Goal: Task Accomplishment & Management: Manage account settings

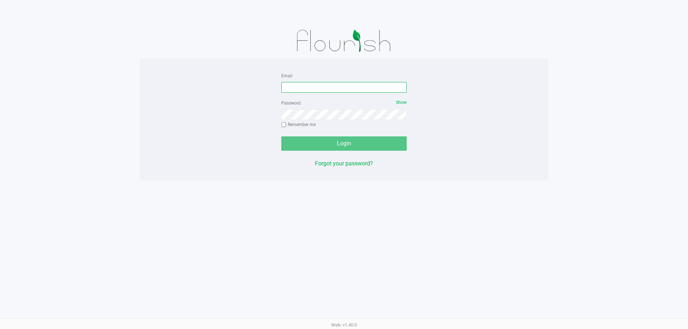
click at [297, 87] on input "Email" at bounding box center [343, 87] width 125 height 11
type input "[EMAIL_ADDRESS][DOMAIN_NAME]"
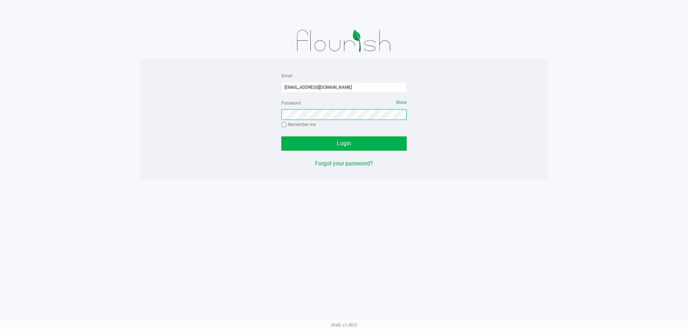
click at [281, 137] on button "Login" at bounding box center [343, 144] width 125 height 14
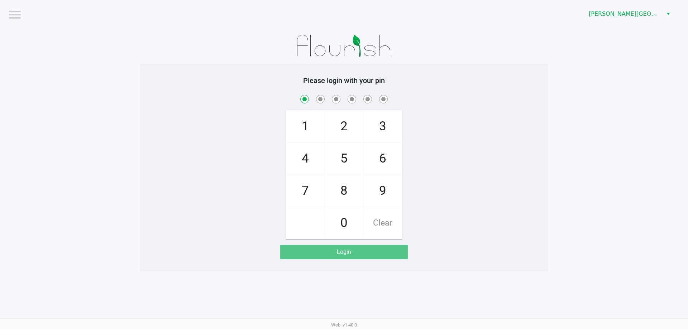
checkbox input "true"
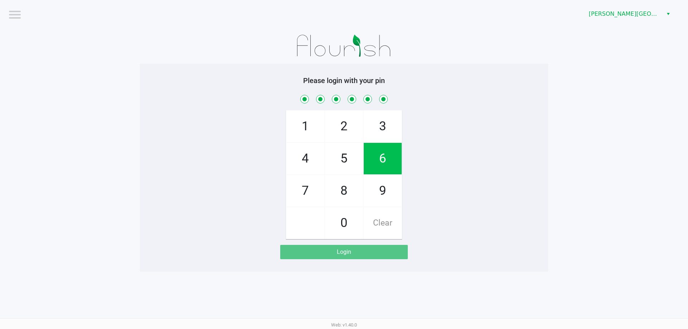
checkbox input "true"
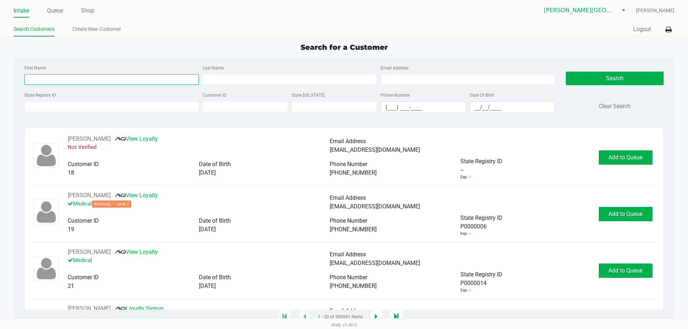
click at [83, 82] on input "First Name" at bounding box center [111, 79] width 175 height 11
type input "[PERSON_NAME]"
click at [209, 75] on input "Last Name" at bounding box center [289, 79] width 175 height 11
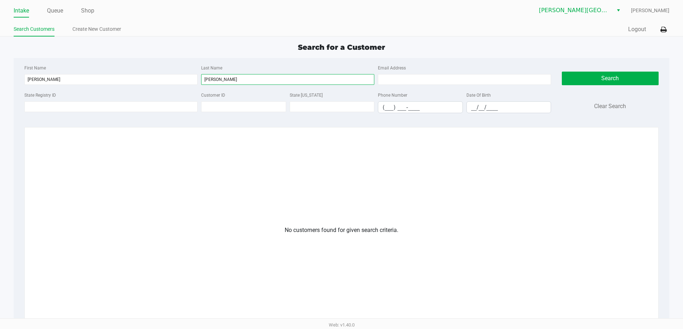
type input "vigil"
click at [92, 30] on link "Create New Customer" at bounding box center [96, 29] width 49 height 9
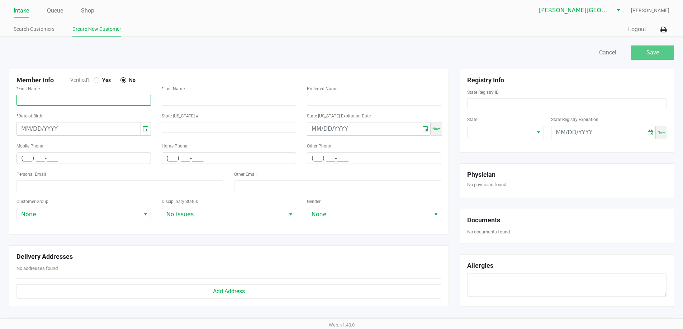
click at [95, 102] on input "text" at bounding box center [83, 100] width 134 height 11
type input "Sean"
click at [201, 92] on div "* Last Name" at bounding box center [229, 95] width 134 height 22
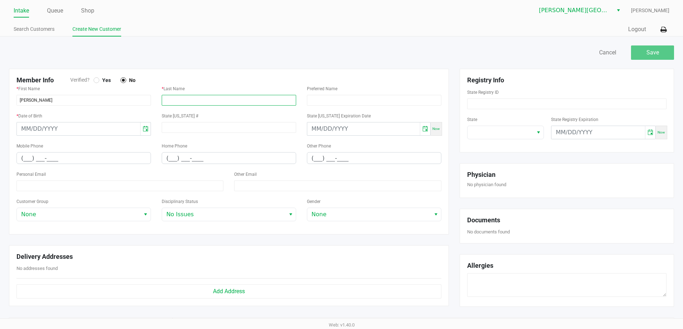
click at [200, 101] on input "text" at bounding box center [229, 100] width 134 height 11
type input "Vigil"
click at [96, 82] on div at bounding box center [97, 80] width 6 height 6
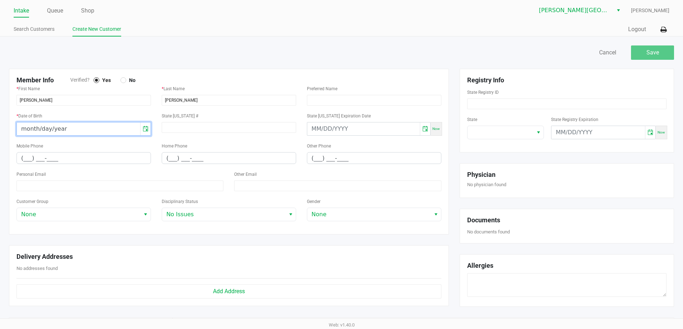
click at [106, 132] on input "month/day/year" at bounding box center [78, 129] width 123 height 13
click at [29, 127] on input "02/day/2005" at bounding box center [78, 129] width 123 height 13
type input "02/19/2005"
click at [74, 158] on input "(___) ___-____" at bounding box center [84, 158] width 134 height 11
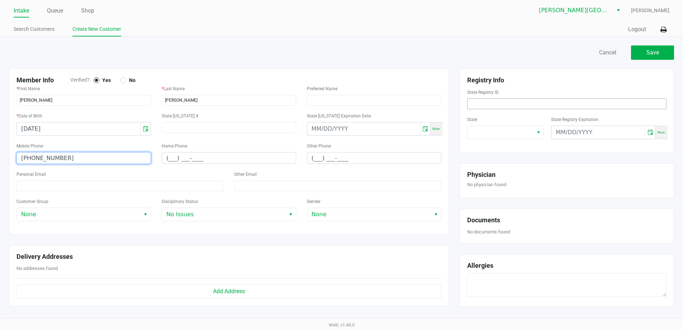
type input "(321) 208-2082"
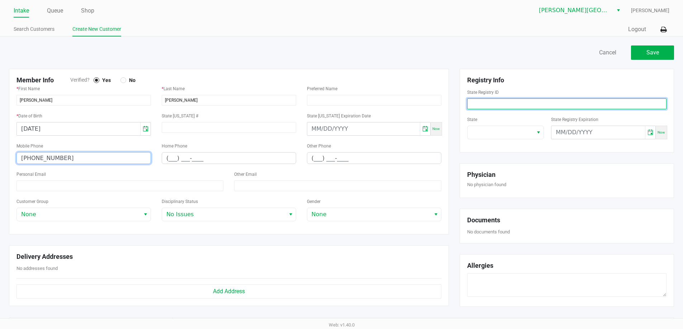
click at [475, 108] on input at bounding box center [566, 104] width 199 height 11
paste input "P8XV6796"
type input "P8XV6796"
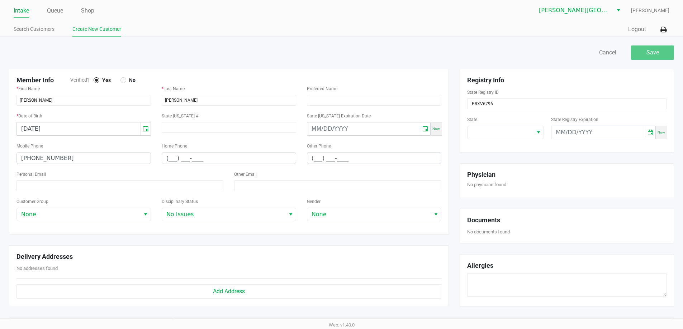
click at [518, 141] on div "State State Registry Expiration Now" at bounding box center [566, 130] width 199 height 30
click at [515, 137] on span at bounding box center [500, 132] width 66 height 13
click at [499, 188] on li "FL" at bounding box center [505, 188] width 76 height 11
click at [643, 53] on button "Save" at bounding box center [652, 53] width 43 height 14
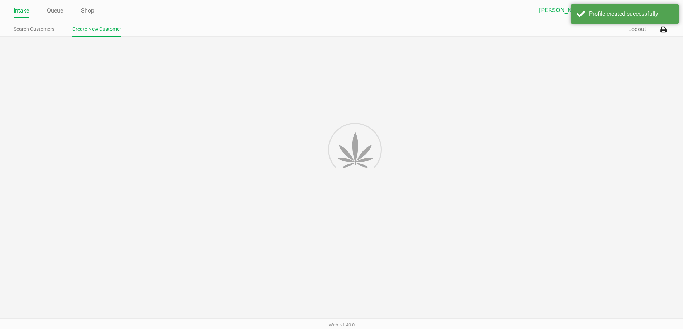
type input "---"
type input "( __) ___-____"
type input "---"
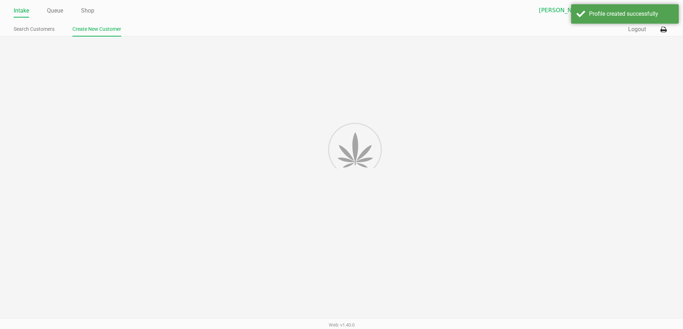
type input "---"
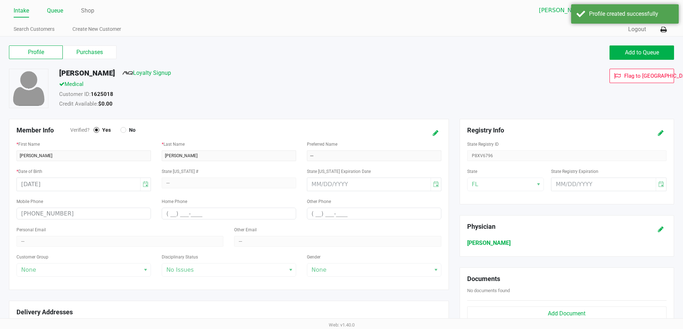
click at [49, 13] on link "Queue" at bounding box center [55, 11] width 16 height 10
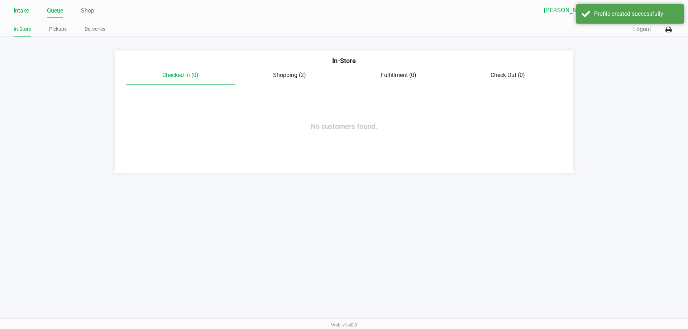
click at [19, 16] on li "Intake" at bounding box center [21, 11] width 15 height 13
click at [20, 12] on link "Intake" at bounding box center [21, 11] width 15 height 10
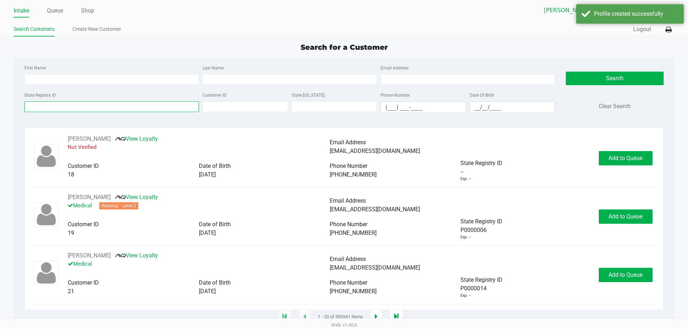
click at [39, 105] on input "State Registry ID" at bounding box center [111, 106] width 175 height 11
paste input "P8XV6796"
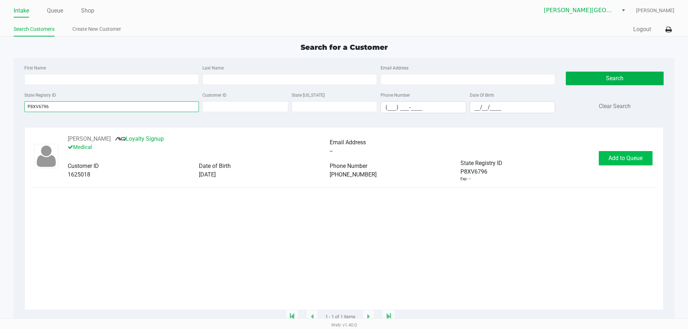
type input "P8XV6796"
click at [608, 163] on button "Add to Queue" at bounding box center [626, 158] width 54 height 14
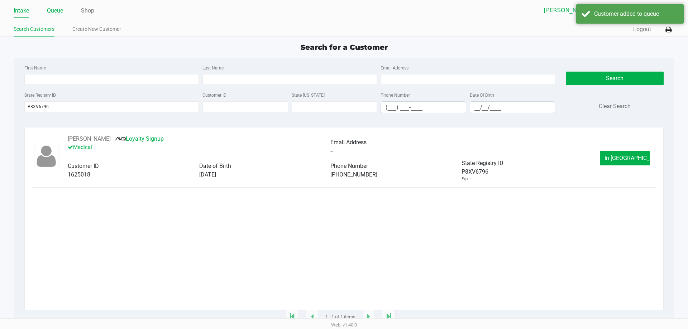
click at [63, 10] on link "Queue" at bounding box center [55, 11] width 16 height 10
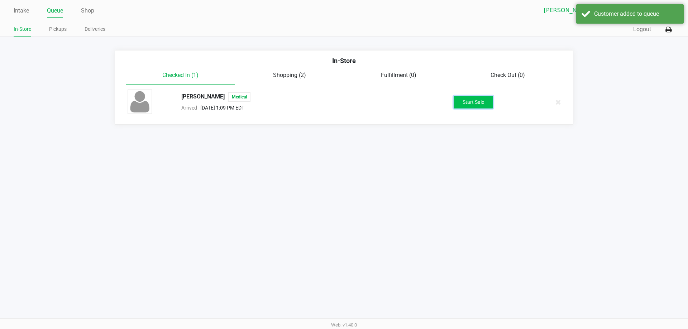
click at [474, 97] on button "Start Sale" at bounding box center [473, 102] width 39 height 13
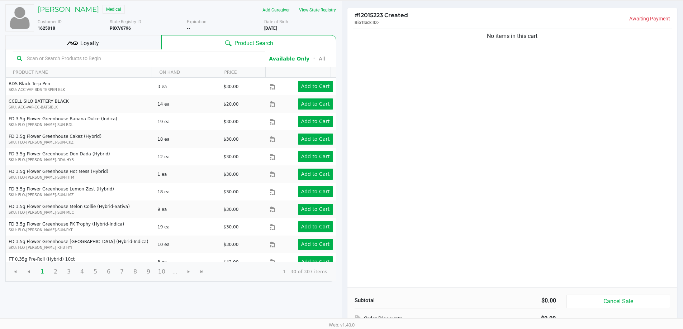
scroll to position [2, 0]
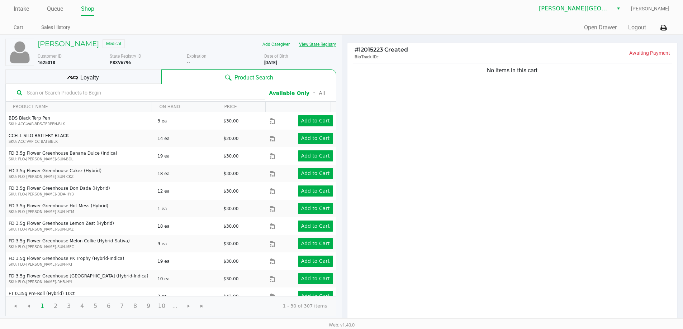
click at [326, 46] on button "View State Registry" at bounding box center [315, 44] width 42 height 11
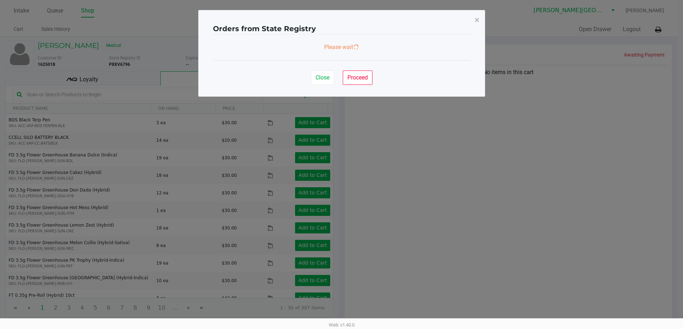
scroll to position [0, 0]
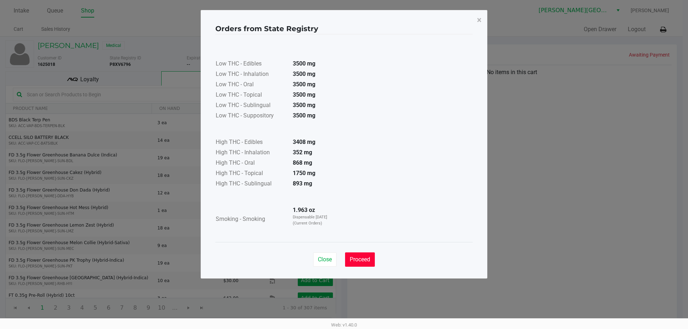
click at [369, 260] on span "Proceed" at bounding box center [360, 259] width 20 height 7
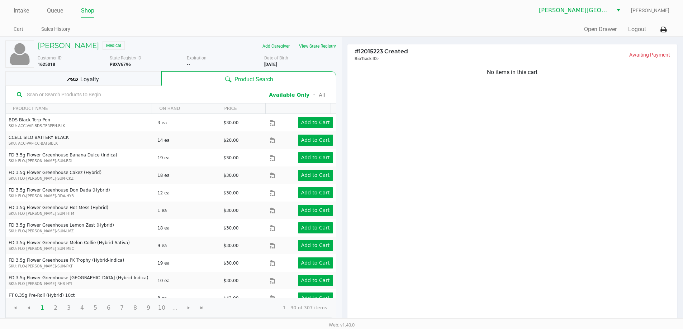
click at [112, 82] on div "Loyalty" at bounding box center [83, 78] width 156 height 14
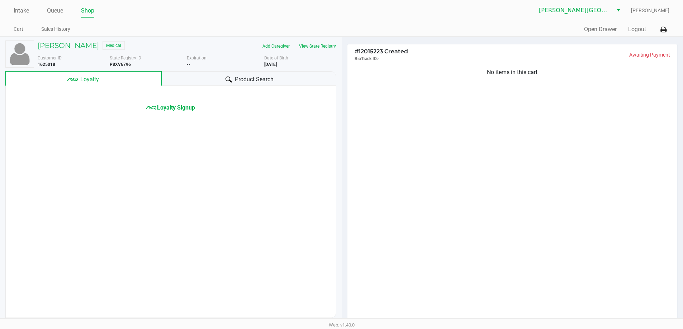
click at [202, 73] on div "Product Search" at bounding box center [249, 78] width 175 height 14
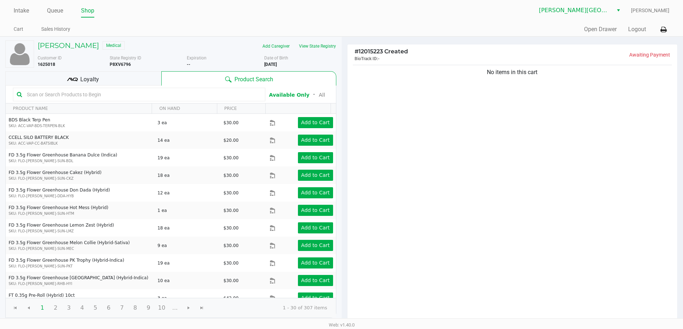
click at [136, 77] on div "Loyalty" at bounding box center [83, 78] width 156 height 14
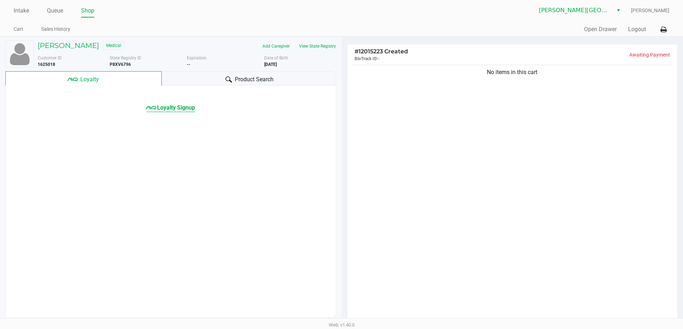
click at [175, 104] on span "Loyalty Signup" at bounding box center [176, 108] width 38 height 9
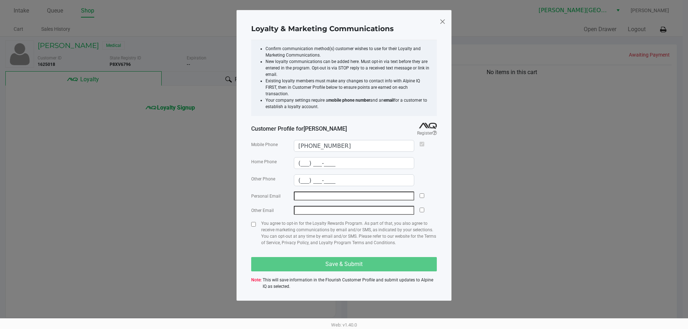
click at [440, 25] on span at bounding box center [442, 21] width 6 height 11
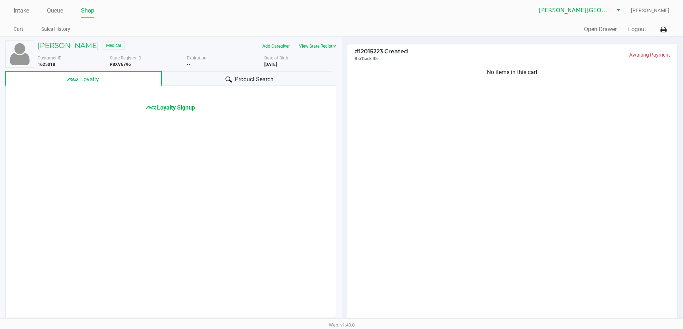
click at [272, 80] on span "Product Search" at bounding box center [254, 79] width 39 height 9
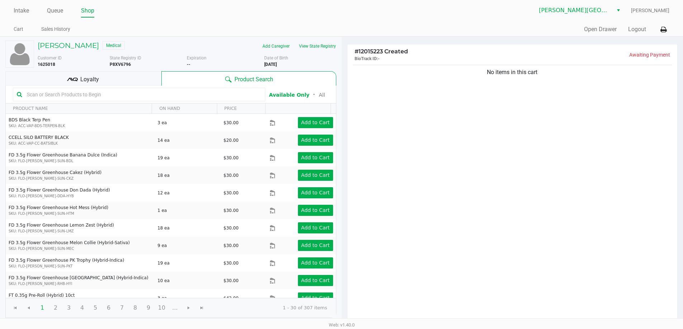
click at [412, 99] on div "No items in this cart" at bounding box center [512, 193] width 330 height 260
click at [142, 75] on div "Loyalty" at bounding box center [83, 78] width 156 height 14
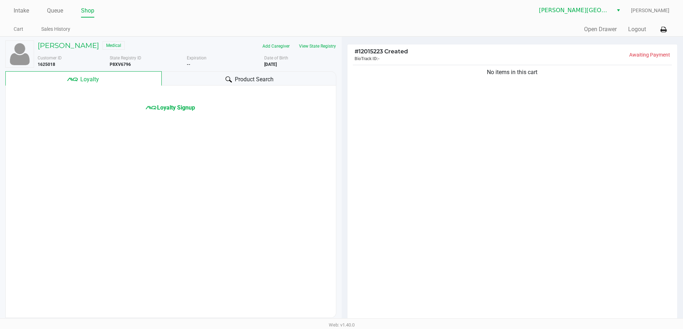
click at [199, 75] on div "Product Search" at bounding box center [249, 78] width 175 height 14
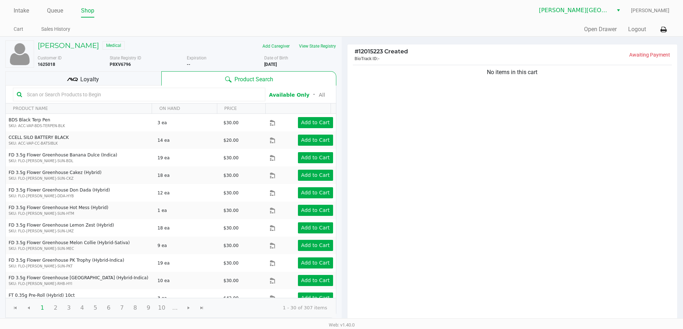
click at [153, 74] on div "Loyalty" at bounding box center [83, 78] width 156 height 14
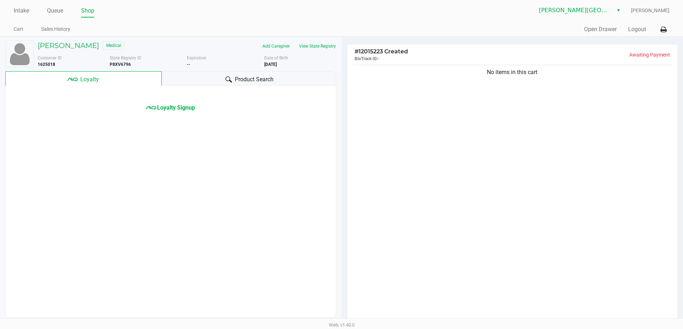
click at [233, 79] on div "Product Search" at bounding box center [249, 78] width 175 height 14
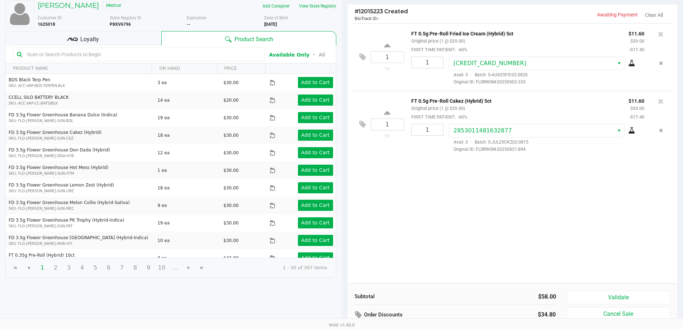
scroll to position [73, 0]
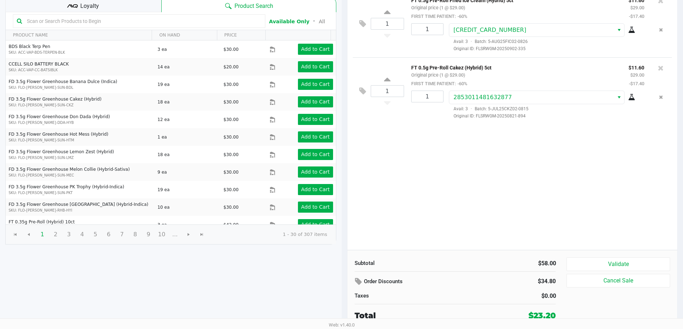
click at [619, 254] on div "Subtotal $58.00 Order Discounts $34.80 Taxes $0.00 Total $23.20 Validate Cancel…" at bounding box center [512, 289] width 330 height 79
click at [618, 258] on button "Validate" at bounding box center [617, 265] width 103 height 14
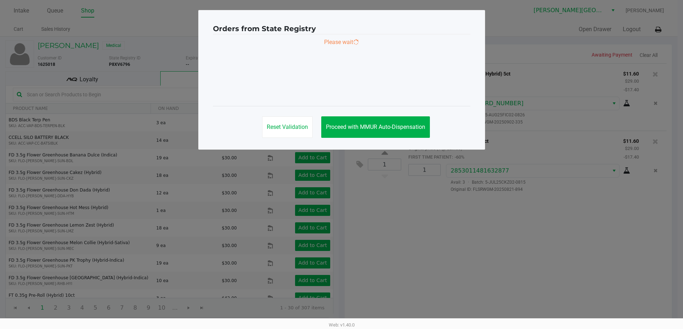
scroll to position [0, 0]
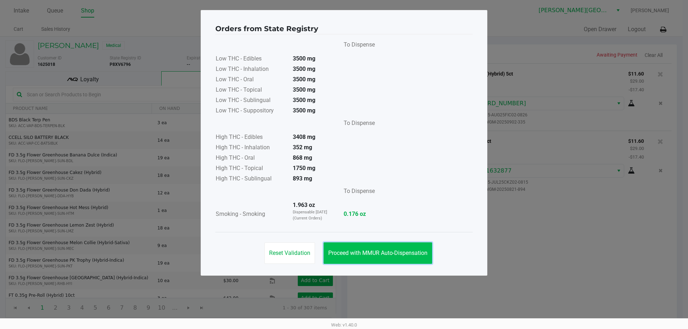
click at [428, 260] on button "Proceed with MMUR Auto-Dispensation" at bounding box center [378, 254] width 109 height 22
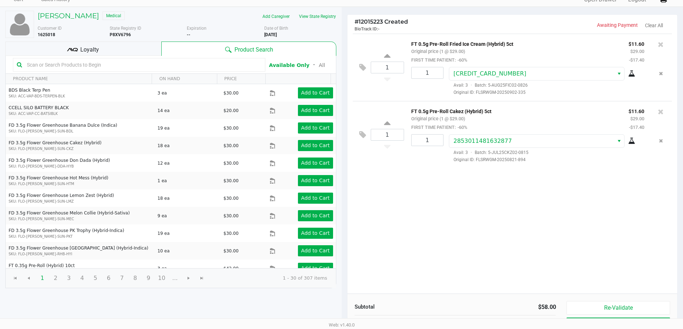
scroll to position [73, 0]
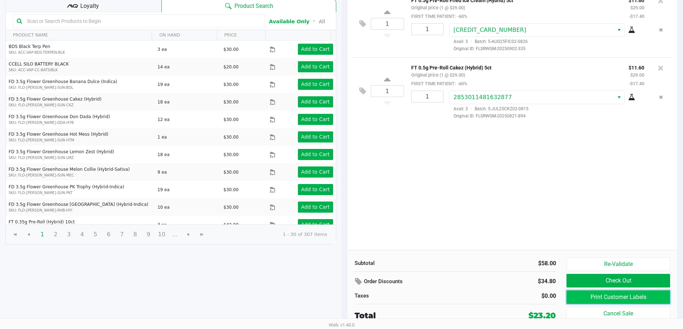
click at [620, 300] on button "Print Customer Labels" at bounding box center [617, 298] width 103 height 14
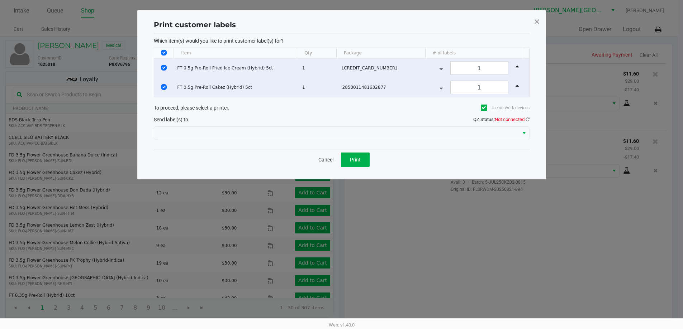
scroll to position [0, 0]
click at [369, 164] on button "Print" at bounding box center [357, 160] width 29 height 14
click at [536, 20] on span at bounding box center [539, 21] width 6 height 11
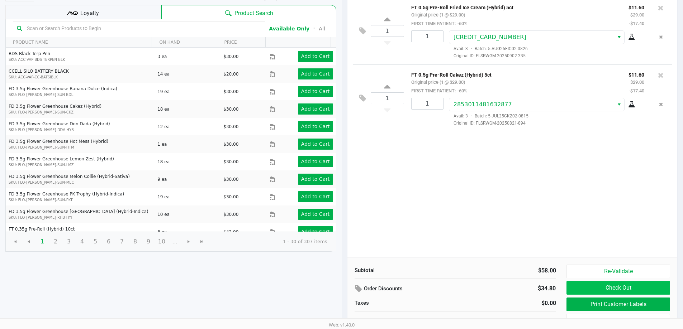
scroll to position [73, 0]
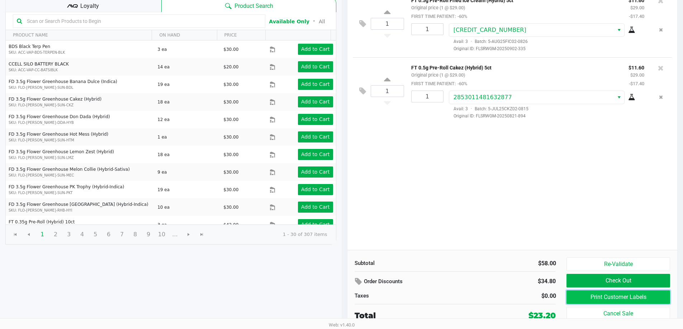
click at [629, 295] on button "Print Customer Labels" at bounding box center [617, 298] width 103 height 14
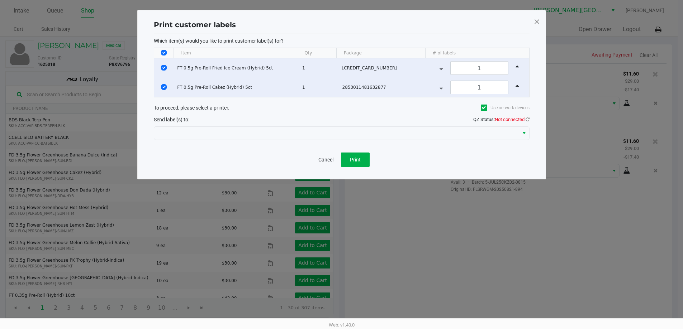
scroll to position [0, 0]
click at [537, 24] on span at bounding box center [539, 21] width 6 height 11
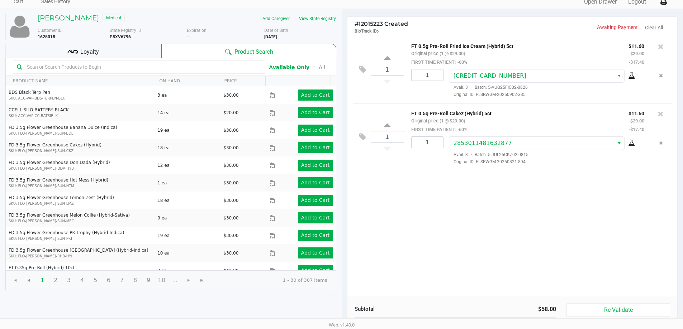
scroll to position [73, 0]
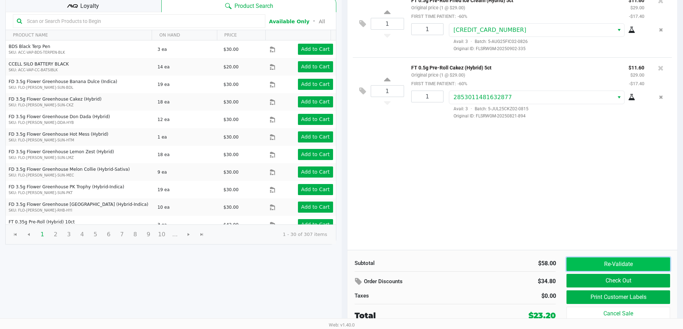
click at [648, 263] on button "Re-Validate" at bounding box center [617, 265] width 103 height 14
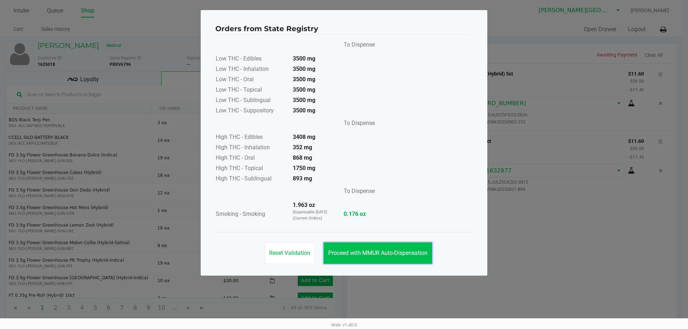
click at [418, 251] on span "Proceed with MMUR Auto-Dispensation" at bounding box center [377, 253] width 99 height 7
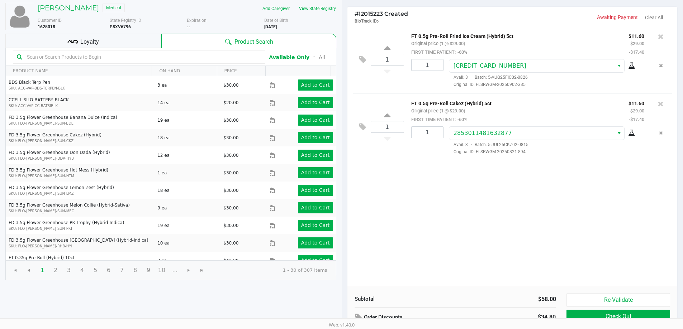
scroll to position [73, 0]
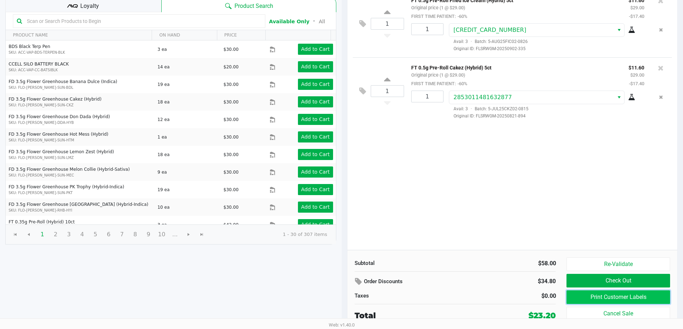
click at [653, 299] on button "Print Customer Labels" at bounding box center [617, 298] width 103 height 14
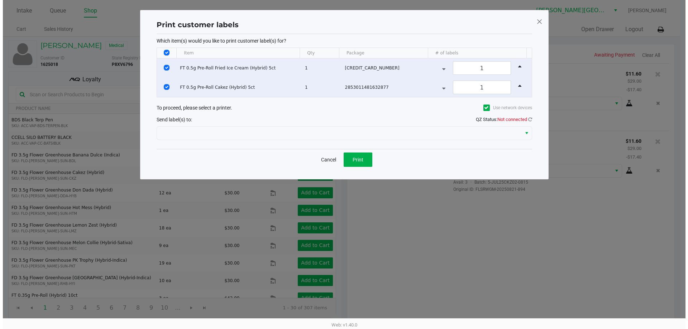
scroll to position [0, 0]
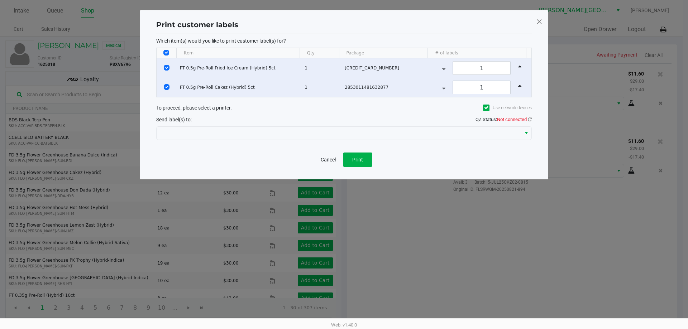
click at [524, 120] on span "Not connected" at bounding box center [512, 119] width 30 height 5
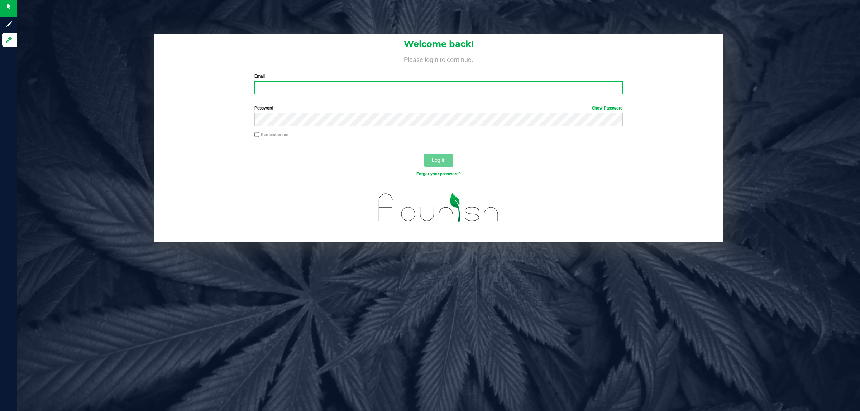
click at [371, 92] on input "Email" at bounding box center [438, 87] width 369 height 13
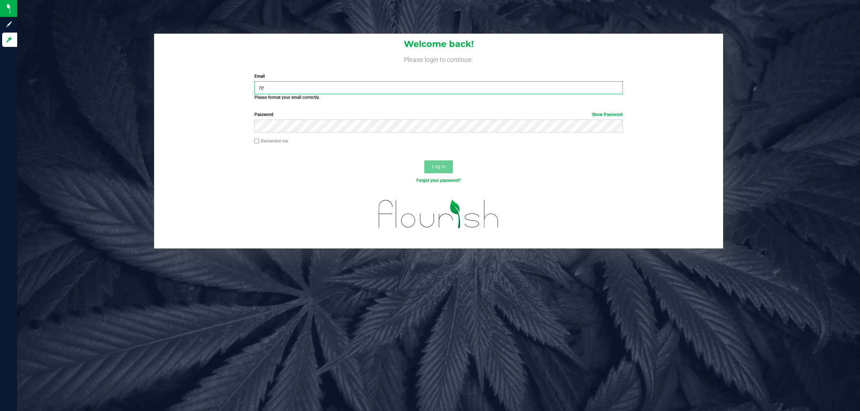
type input "r"
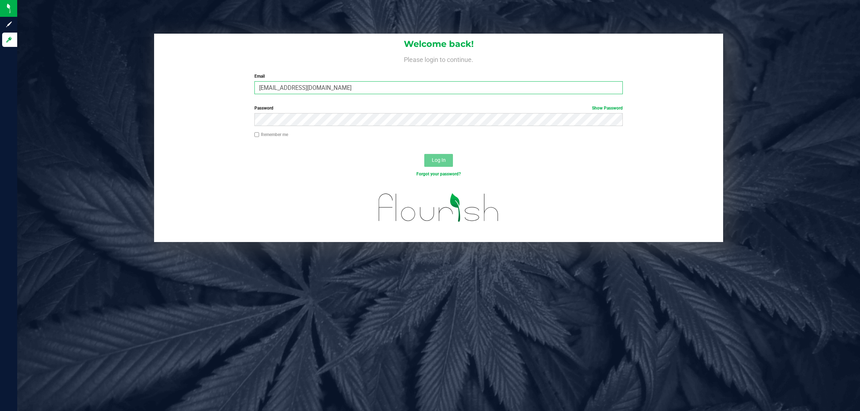
type input "[EMAIL_ADDRESS][DOMAIN_NAME]"
click at [424, 154] on button "Log In" at bounding box center [438, 160] width 29 height 13
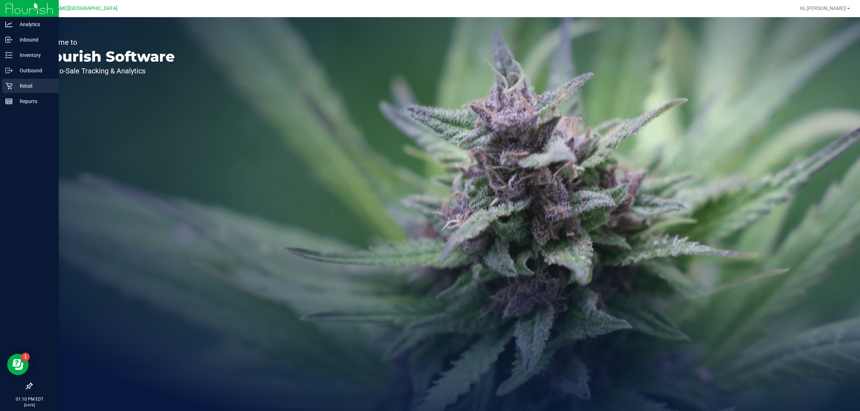
click at [7, 85] on icon at bounding box center [8, 85] width 7 height 7
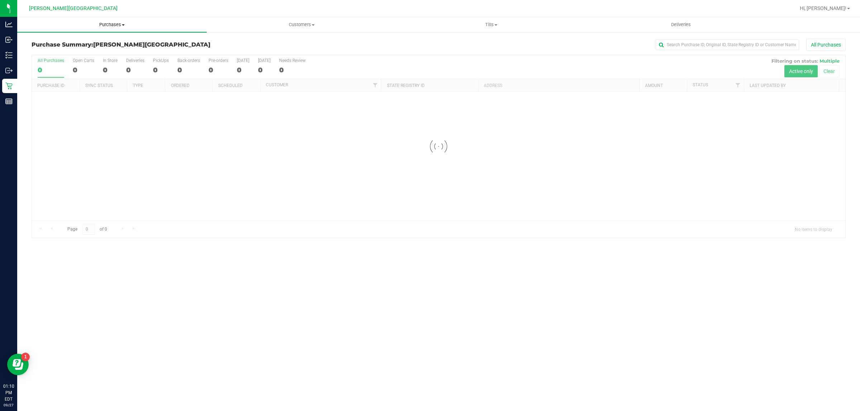
click at [95, 26] on span "Purchases" at bounding box center [112, 25] width 190 height 6
click at [81, 49] on li "Fulfillment" at bounding box center [112, 52] width 190 height 9
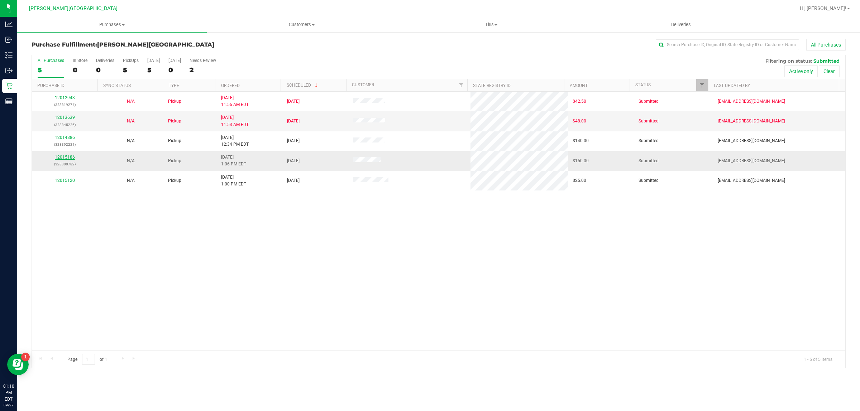
click at [72, 156] on link "12015186" at bounding box center [65, 157] width 20 height 5
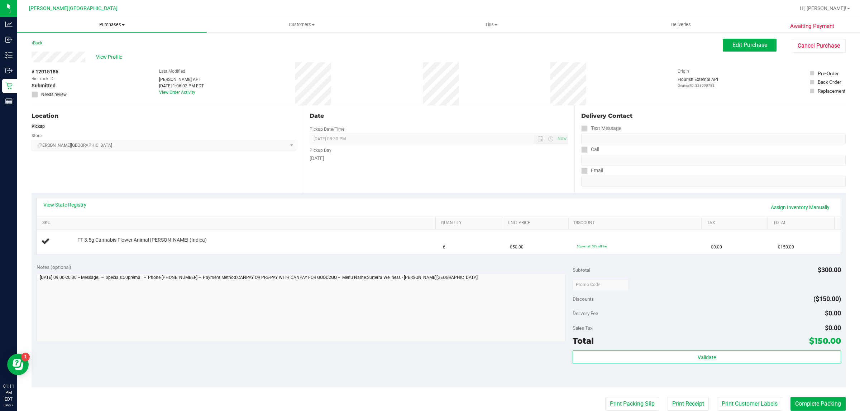
click at [100, 22] on span "Purchases" at bounding box center [112, 25] width 190 height 6
click at [73, 52] on li "Fulfillment" at bounding box center [112, 52] width 190 height 9
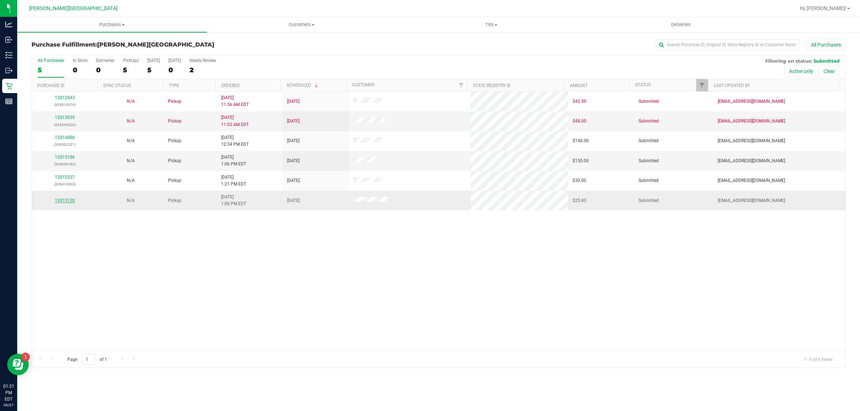
click at [61, 203] on link "12015120" at bounding box center [65, 200] width 20 height 5
click at [68, 131] on td "12013639 (328345226)" at bounding box center [65, 121] width 66 height 20
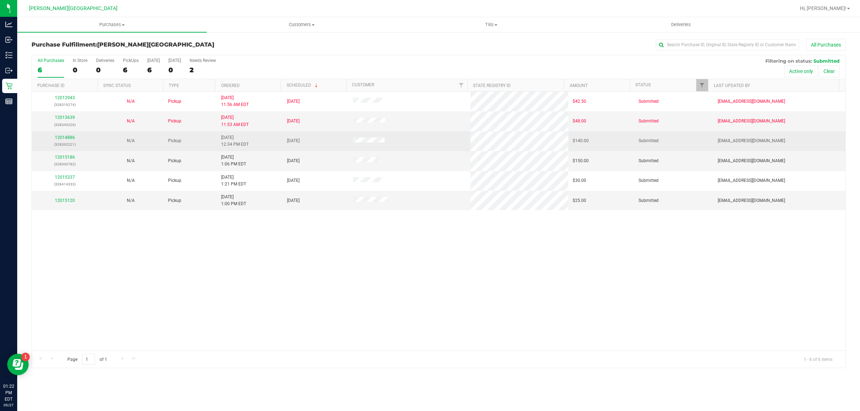
click at [68, 135] on div "12014886 (328392221)" at bounding box center [64, 141] width 57 height 14
click at [67, 138] on link "12014886" at bounding box center [65, 137] width 20 height 5
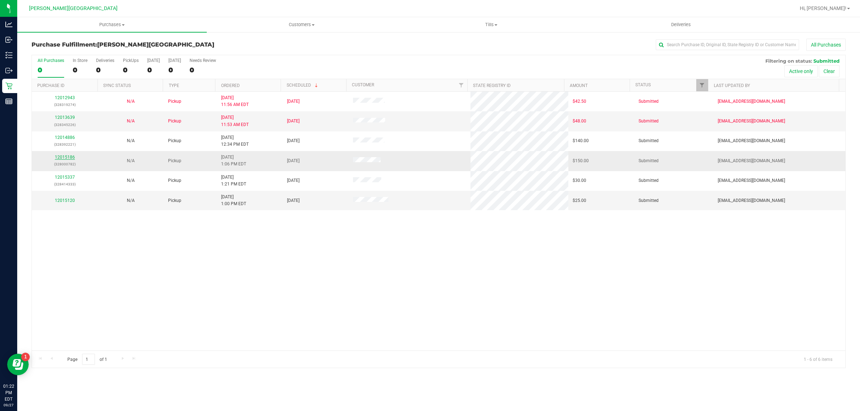
click at [66, 157] on link "12015186" at bounding box center [65, 157] width 20 height 5
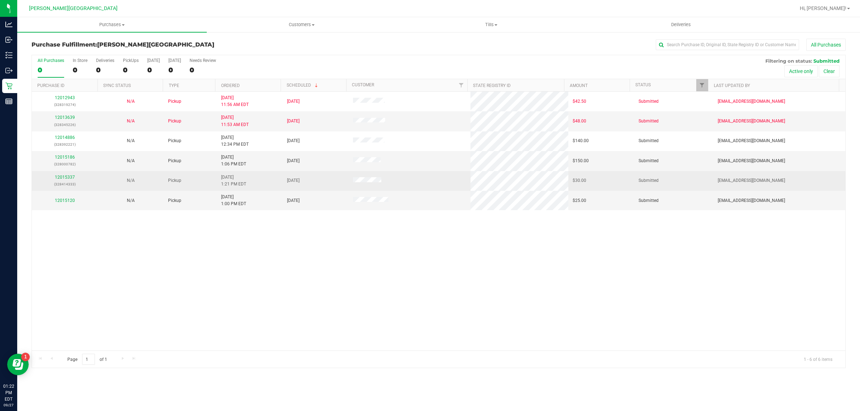
click at [67, 181] on div "12015337 (328414333)" at bounding box center [64, 181] width 57 height 14
click at [67, 178] on link "12015337" at bounding box center [65, 177] width 20 height 5
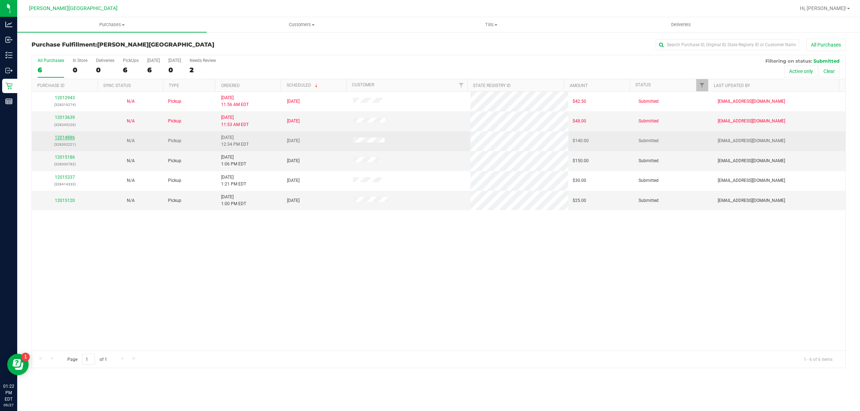
click at [60, 138] on link "12014886" at bounding box center [65, 137] width 20 height 5
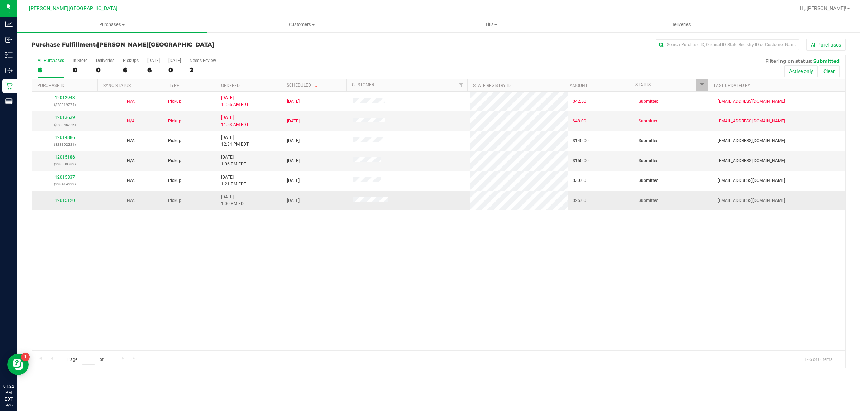
click at [72, 201] on link "12015120" at bounding box center [65, 200] width 20 height 5
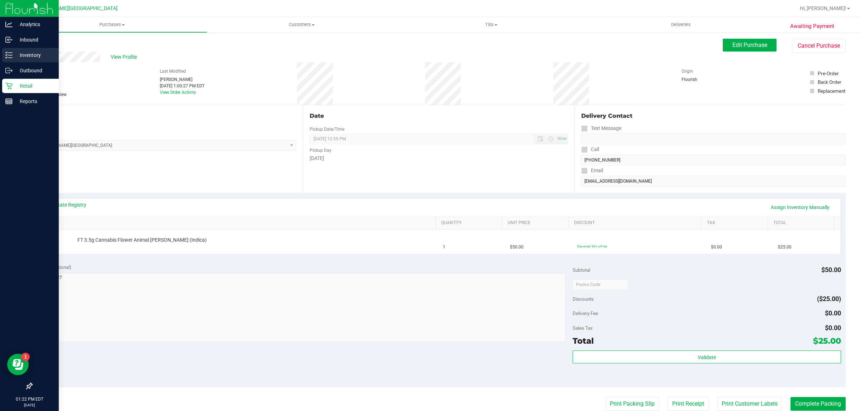
click at [15, 59] on div "Inventory" at bounding box center [30, 55] width 57 height 14
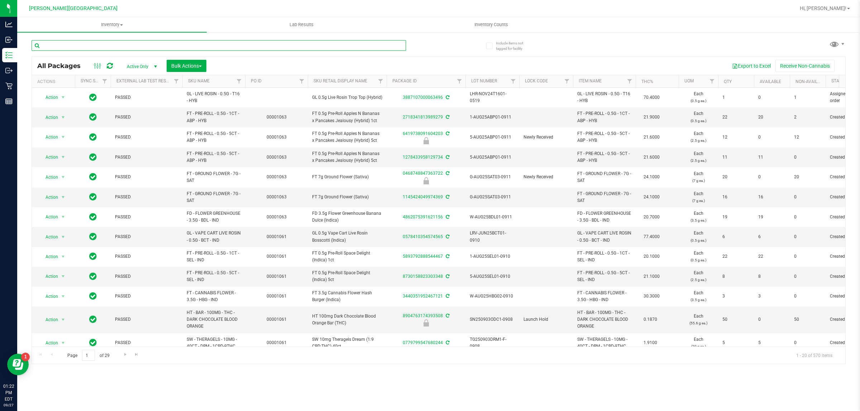
click at [103, 47] on input "text" at bounding box center [219, 45] width 374 height 11
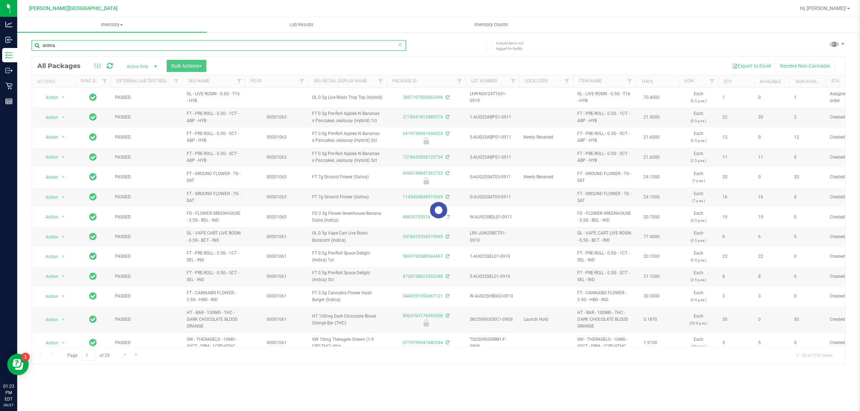
type input "animal"
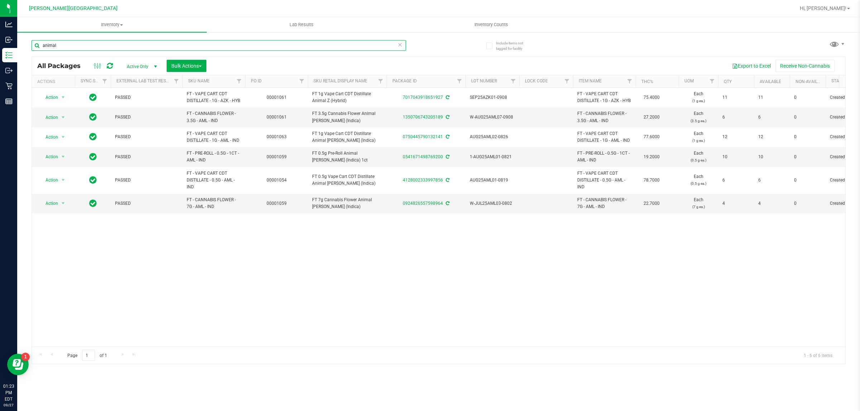
drag, startPoint x: 96, startPoint y: 49, endPoint x: 32, endPoint y: 49, distance: 64.1
click at [32, 49] on input "animal" at bounding box center [219, 45] width 374 height 11
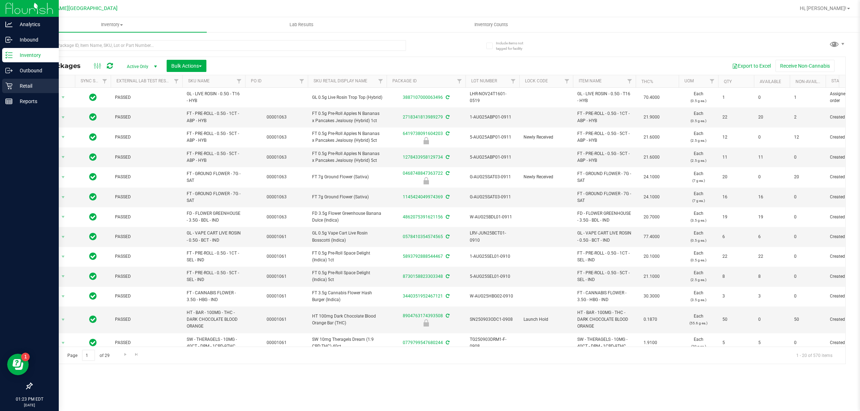
click at [28, 87] on p "Retail" at bounding box center [34, 86] width 43 height 9
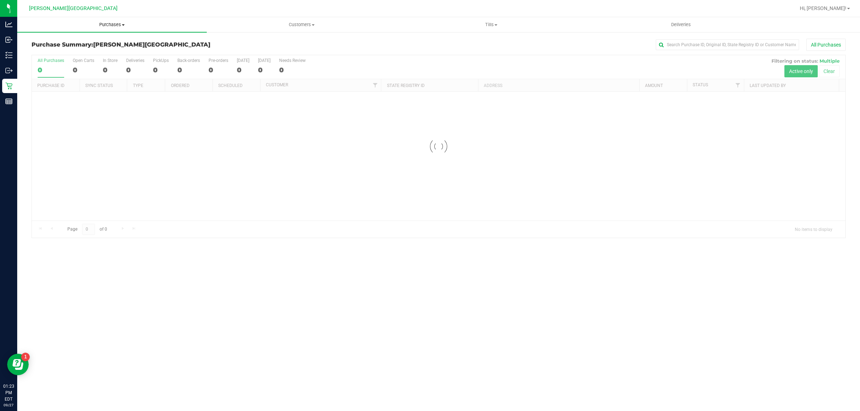
click at [104, 24] on span "Purchases" at bounding box center [112, 25] width 190 height 6
click at [74, 49] on li "Fulfillment" at bounding box center [112, 52] width 190 height 9
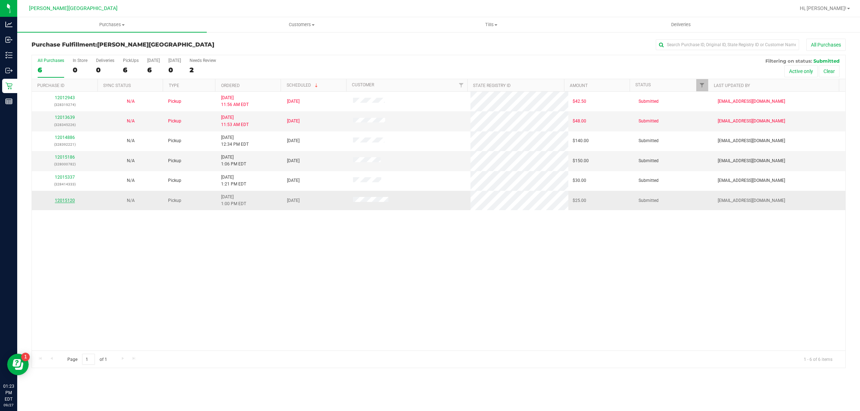
click at [70, 203] on link "12015120" at bounding box center [65, 200] width 20 height 5
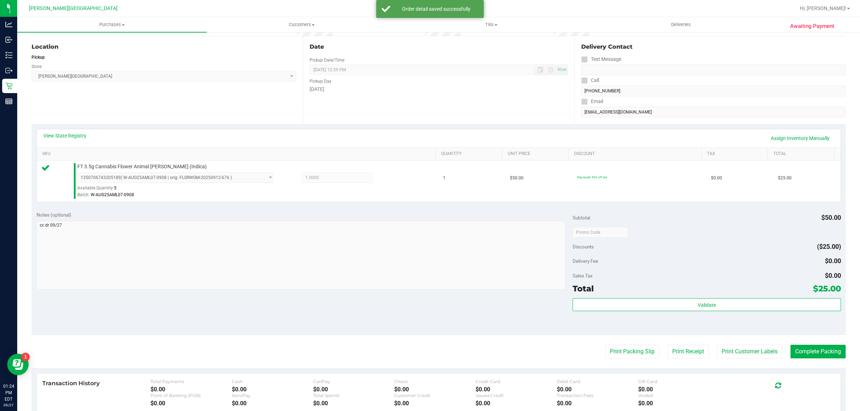
scroll to position [174, 0]
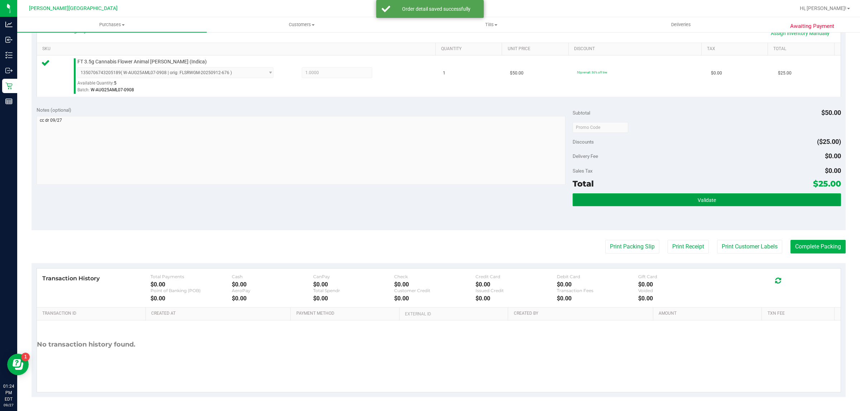
click at [679, 202] on button "Validate" at bounding box center [707, 200] width 268 height 13
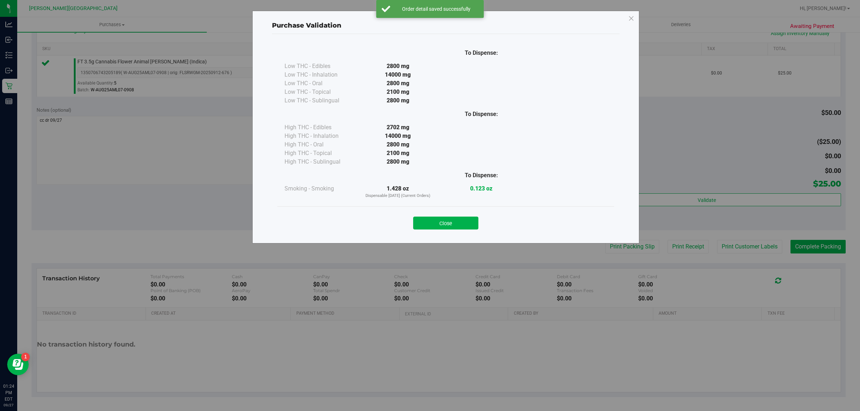
drag, startPoint x: 460, startPoint y: 224, endPoint x: 463, endPoint y: 221, distance: 3.8
click at [460, 223] on button "Close" at bounding box center [445, 223] width 65 height 13
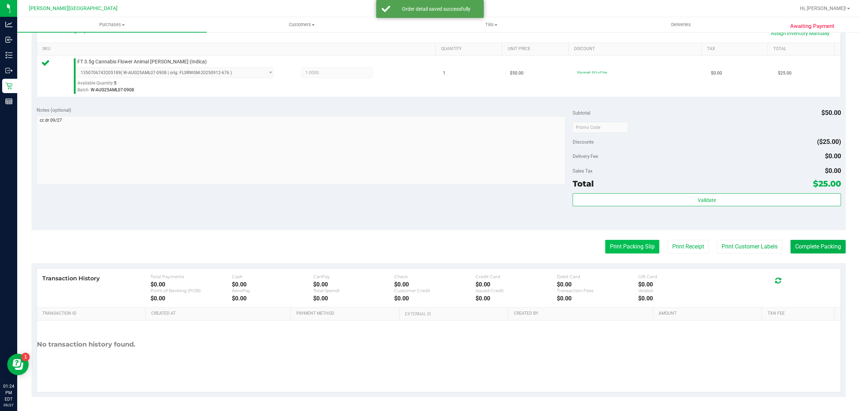
click at [634, 245] on button "Print Packing Slip" at bounding box center [632, 247] width 54 height 14
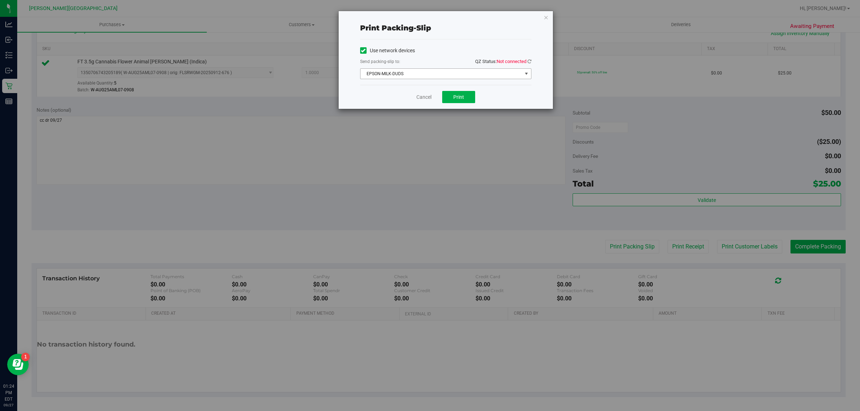
click at [460, 73] on span "EPSON-MILK-DUDS" at bounding box center [442, 74] width 162 height 10
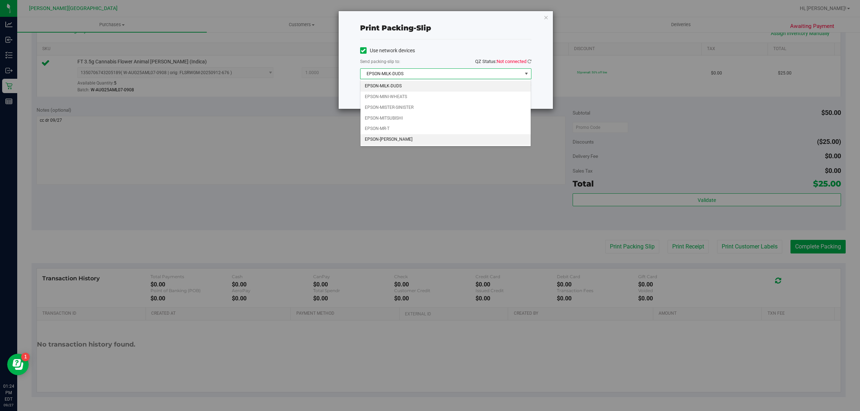
click at [402, 140] on li "EPSON-[PERSON_NAME]" at bounding box center [446, 139] width 171 height 11
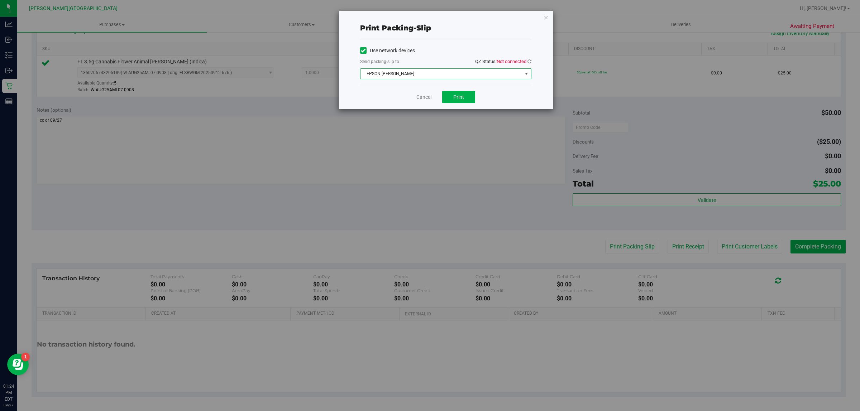
click at [476, 95] on div "Cancel Print" at bounding box center [445, 97] width 171 height 24
click at [464, 96] on button "Print" at bounding box center [458, 97] width 33 height 12
click at [545, 15] on icon "button" at bounding box center [546, 17] width 5 height 9
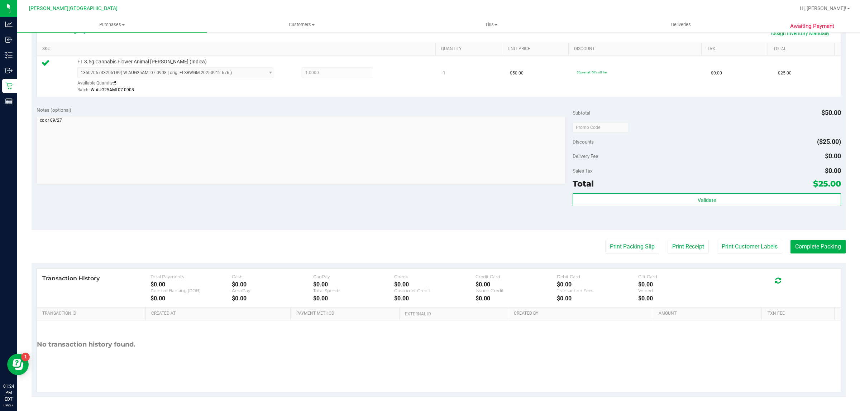
click at [733, 208] on div "Validate" at bounding box center [707, 210] width 268 height 32
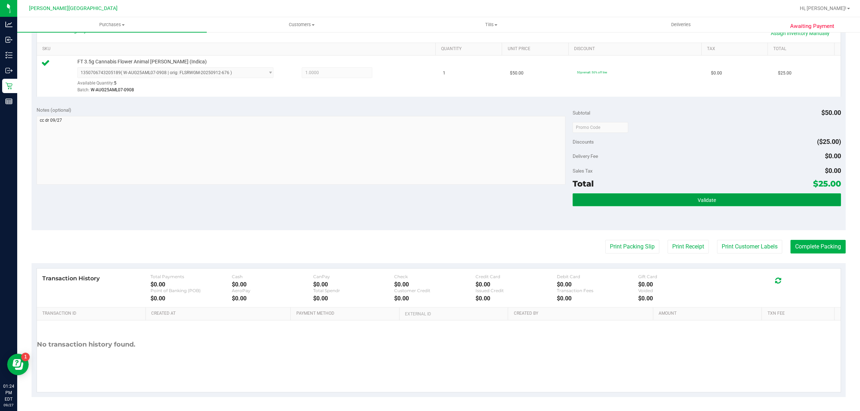
click at [732, 194] on button "Validate" at bounding box center [707, 200] width 268 height 13
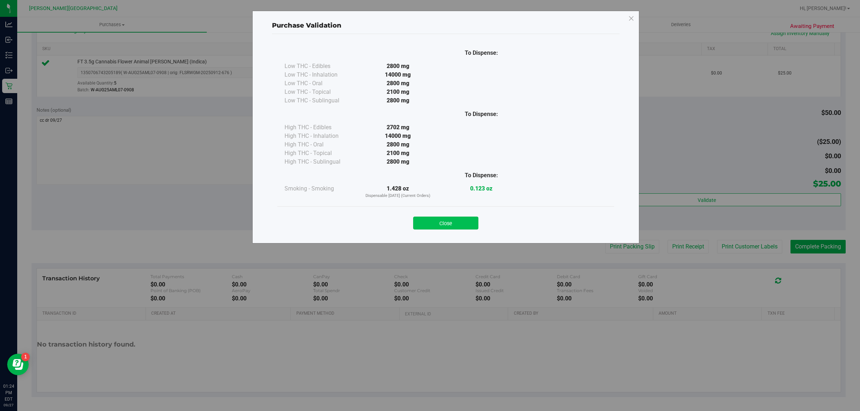
click at [452, 223] on button "Close" at bounding box center [445, 223] width 65 height 13
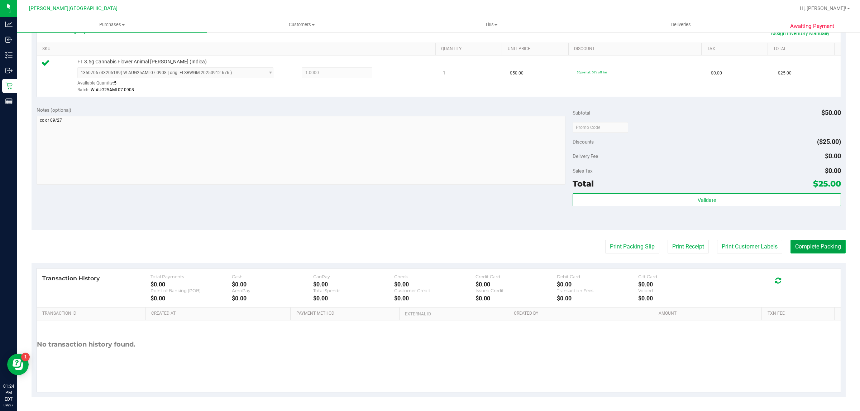
click at [798, 244] on button "Complete Packing" at bounding box center [818, 247] width 55 height 14
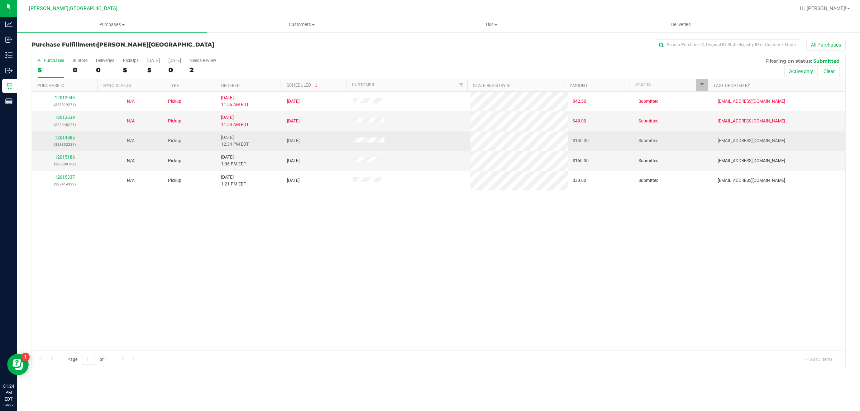
click at [61, 137] on link "12014886" at bounding box center [65, 137] width 20 height 5
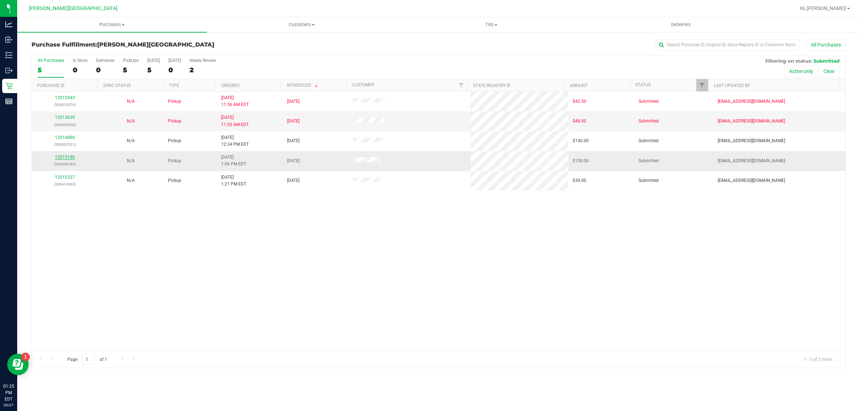
click at [73, 157] on link "12015186" at bounding box center [65, 157] width 20 height 5
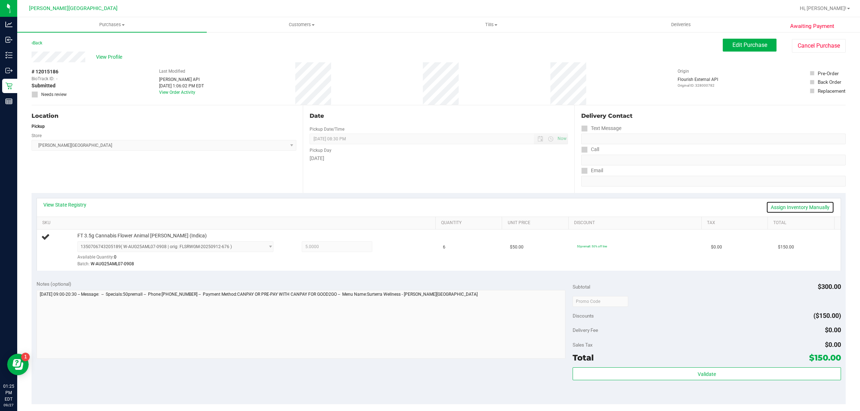
click at [781, 209] on link "Assign Inventory Manually" at bounding box center [800, 207] width 68 height 12
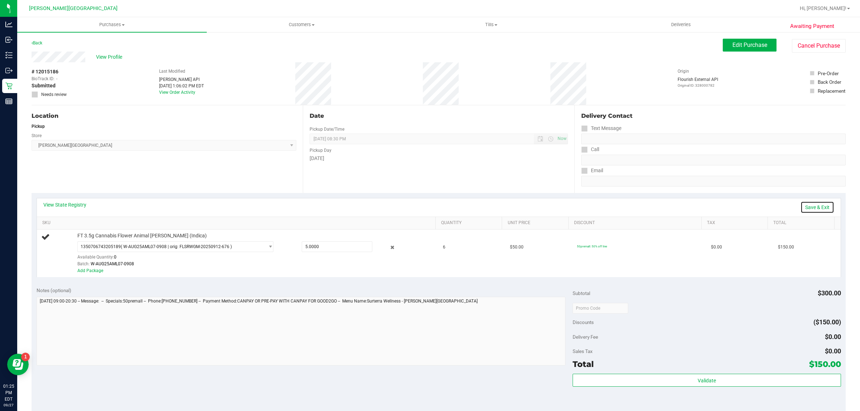
click at [811, 209] on link "Save & Exit" at bounding box center [818, 207] width 34 height 12
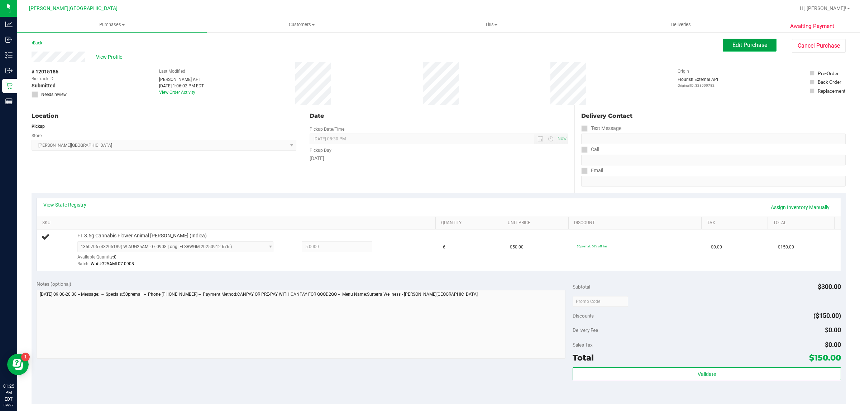
click at [738, 47] on span "Edit Purchase" at bounding box center [749, 45] width 35 height 7
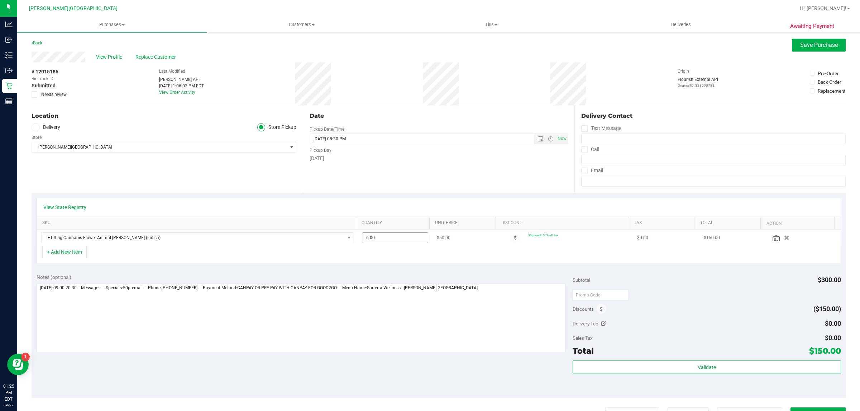
click at [401, 237] on span "6.00 6" at bounding box center [396, 238] width 66 height 11
type input "5"
type input "5.00"
click at [391, 259] on div "+ Add New Item" at bounding box center [439, 255] width 805 height 18
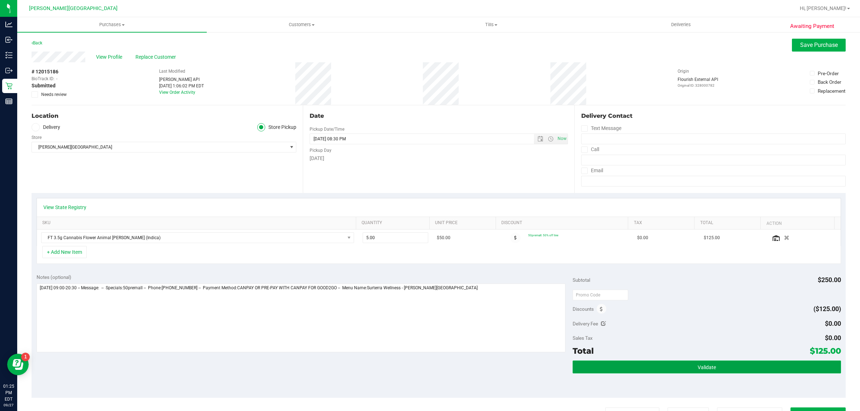
click at [680, 362] on button "Validate" at bounding box center [707, 367] width 268 height 13
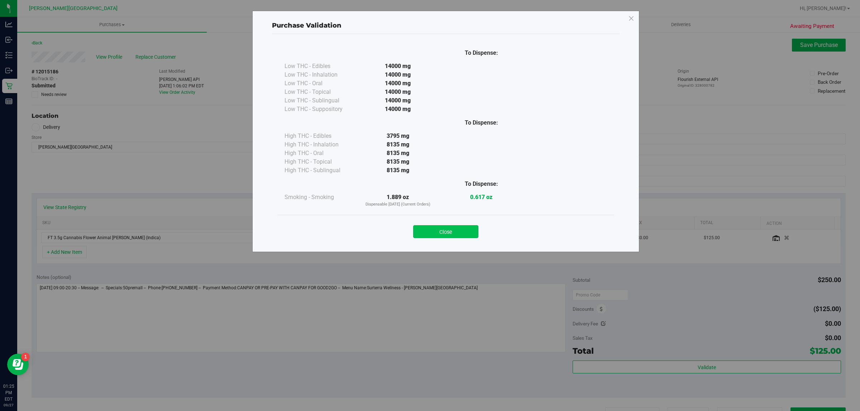
click at [467, 235] on button "Close" at bounding box center [445, 231] width 65 height 13
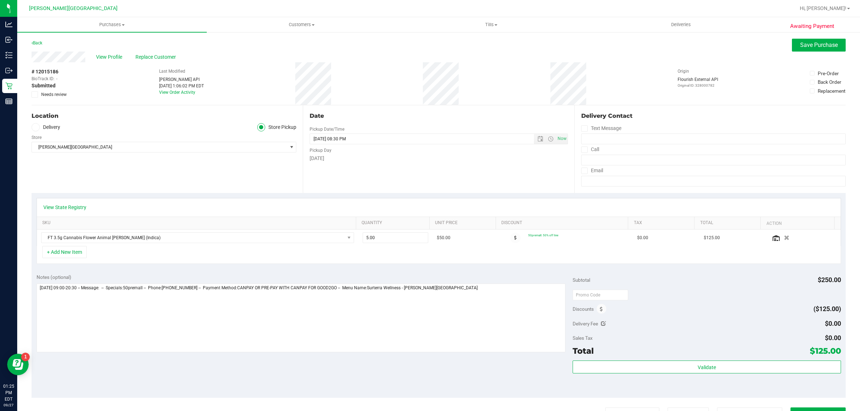
scroll to position [168, 0]
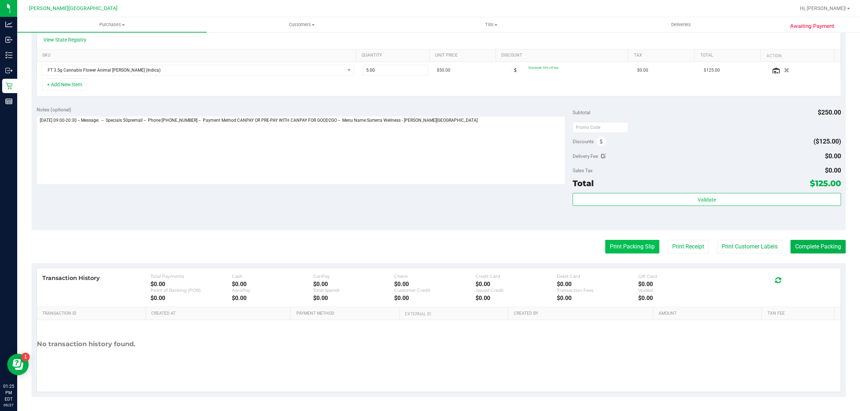
click at [638, 248] on button "Print Packing Slip" at bounding box center [632, 247] width 54 height 14
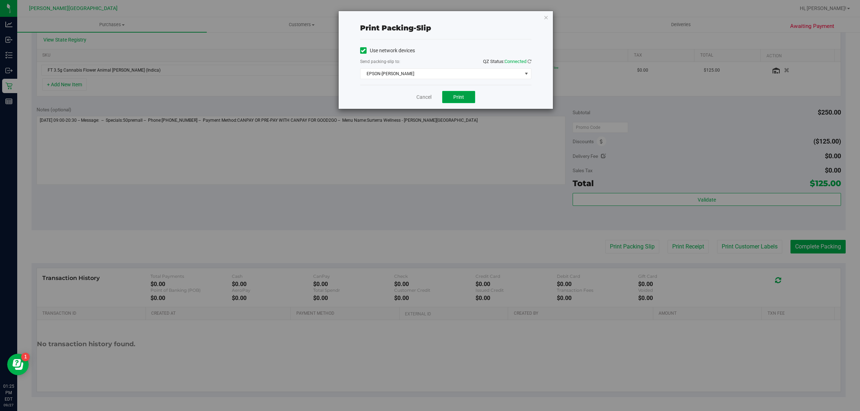
click at [457, 99] on span "Print" at bounding box center [458, 97] width 11 height 6
click at [547, 15] on icon "button" at bounding box center [546, 17] width 5 height 9
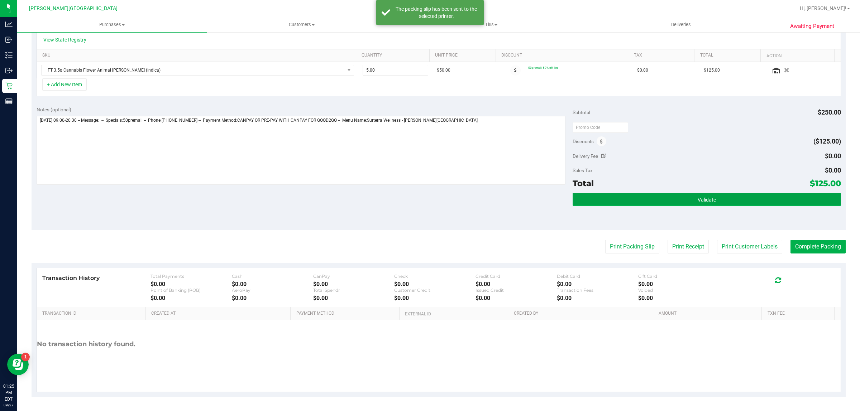
click at [744, 205] on button "Validate" at bounding box center [707, 199] width 268 height 13
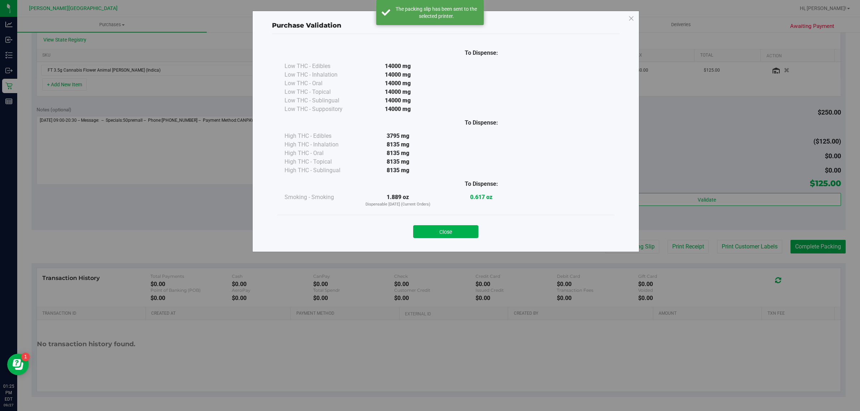
click at [468, 230] on button "Close" at bounding box center [445, 231] width 65 height 13
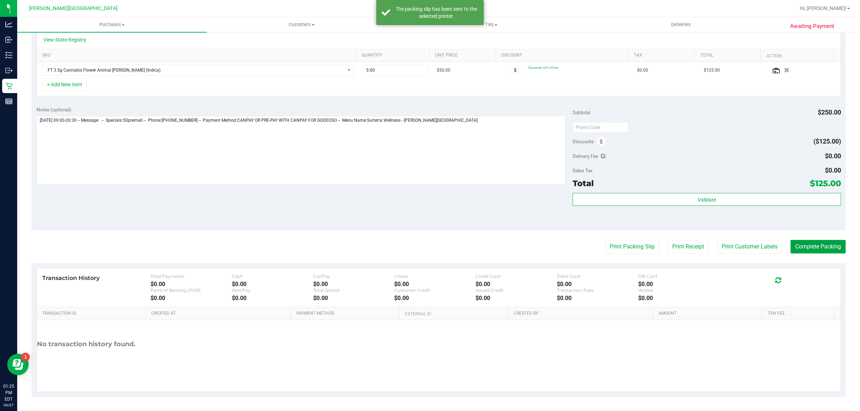
click at [811, 252] on button "Complete Packing" at bounding box center [818, 247] width 55 height 14
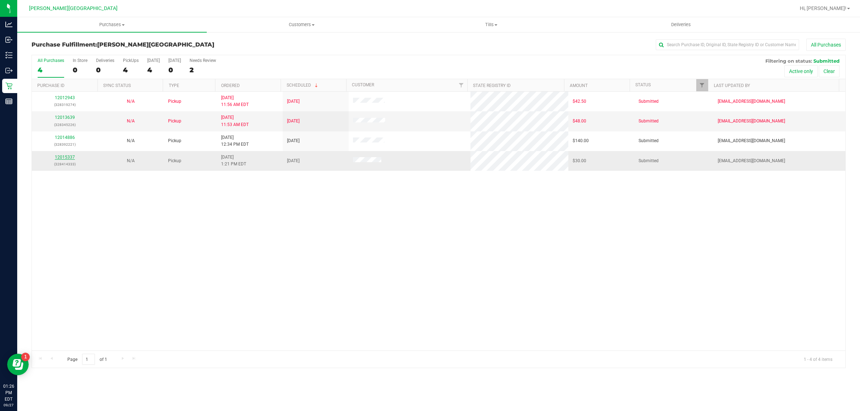
click at [71, 156] on link "12015337" at bounding box center [65, 157] width 20 height 5
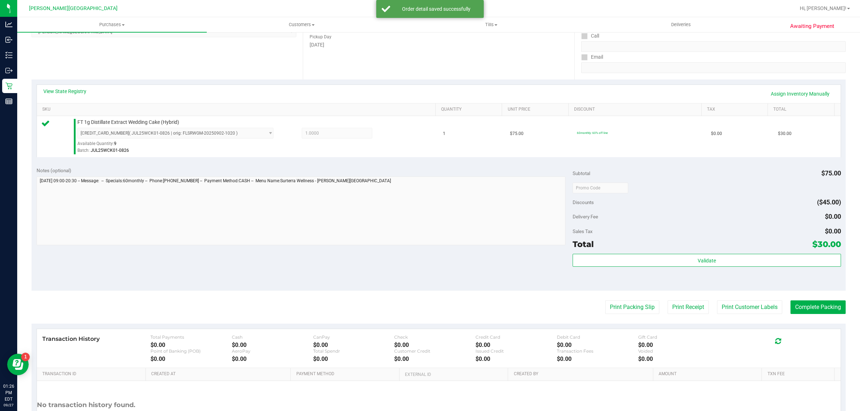
scroll to position [174, 0]
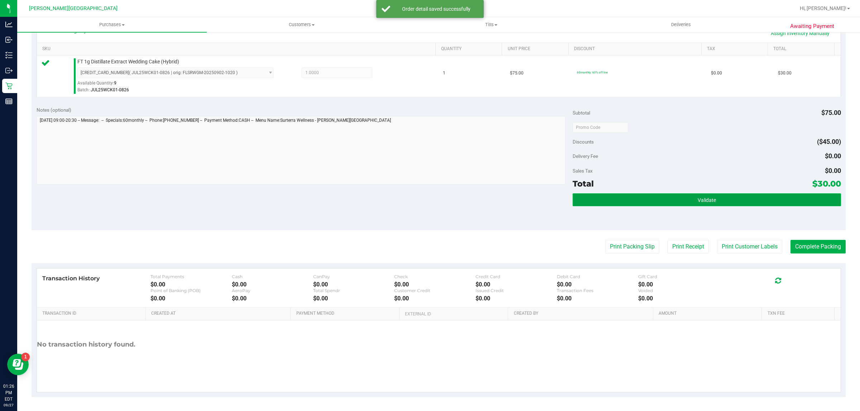
click at [696, 194] on button "Validate" at bounding box center [707, 200] width 268 height 13
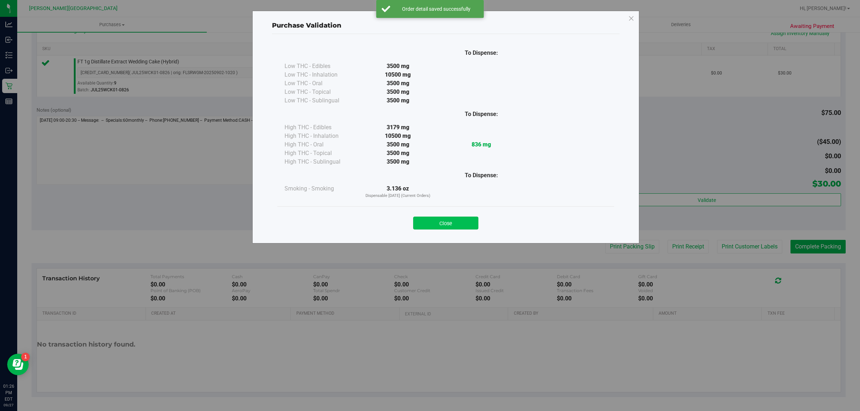
click at [477, 219] on button "Close" at bounding box center [445, 223] width 65 height 13
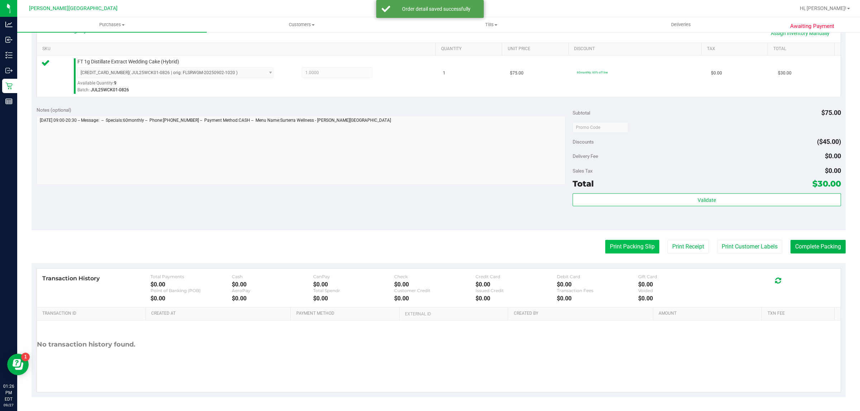
click at [621, 248] on button "Print Packing Slip" at bounding box center [632, 247] width 54 height 14
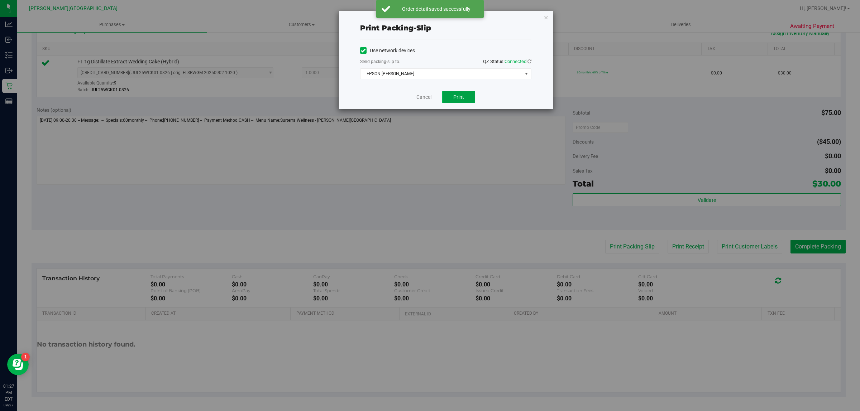
click at [472, 95] on button "Print" at bounding box center [458, 97] width 33 height 12
click at [547, 18] on icon "button" at bounding box center [546, 17] width 5 height 9
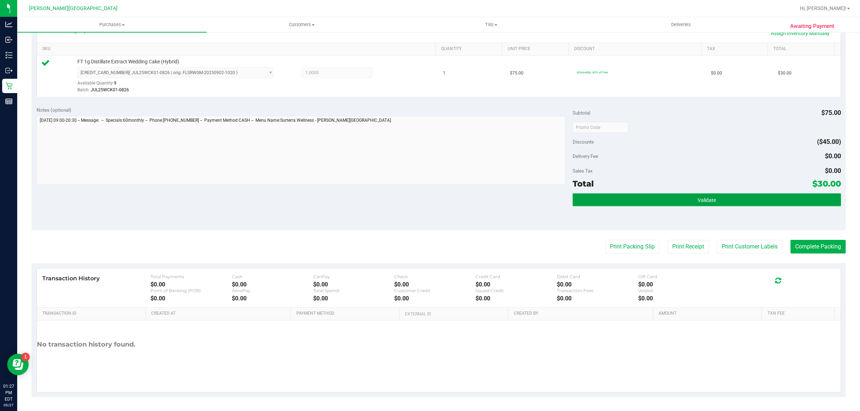
click at [666, 199] on button "Validate" at bounding box center [707, 200] width 268 height 13
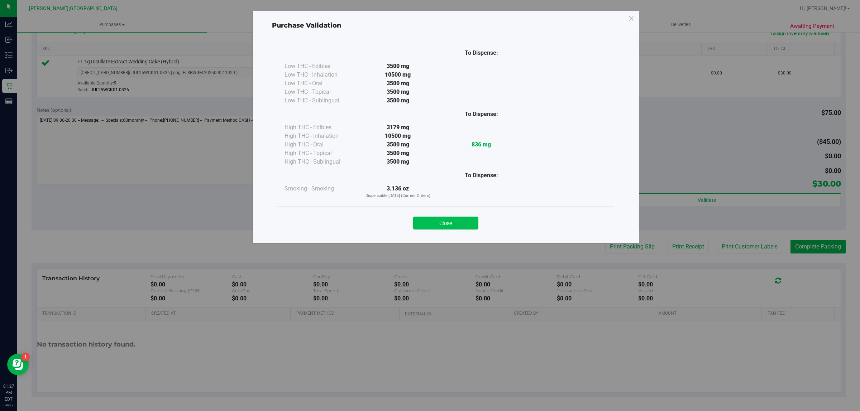
click at [472, 222] on button "Close" at bounding box center [445, 223] width 65 height 13
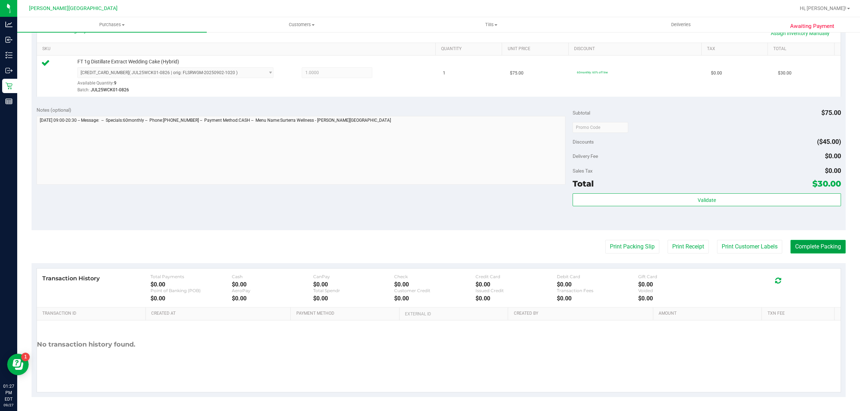
click at [819, 247] on button "Complete Packing" at bounding box center [818, 247] width 55 height 14
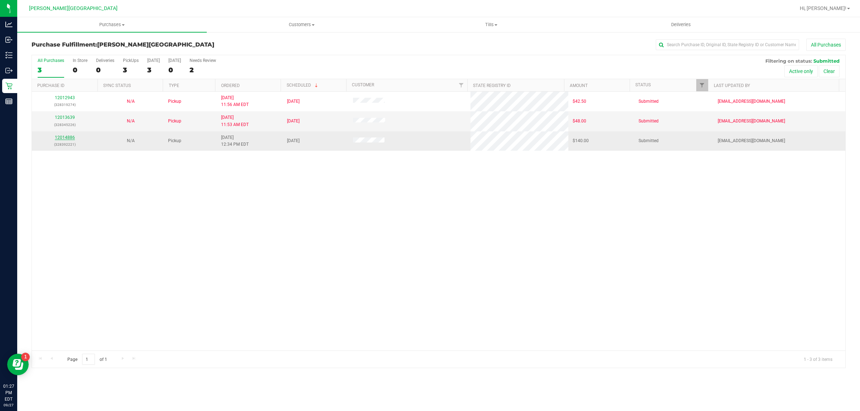
click at [58, 140] on link "12014886" at bounding box center [65, 137] width 20 height 5
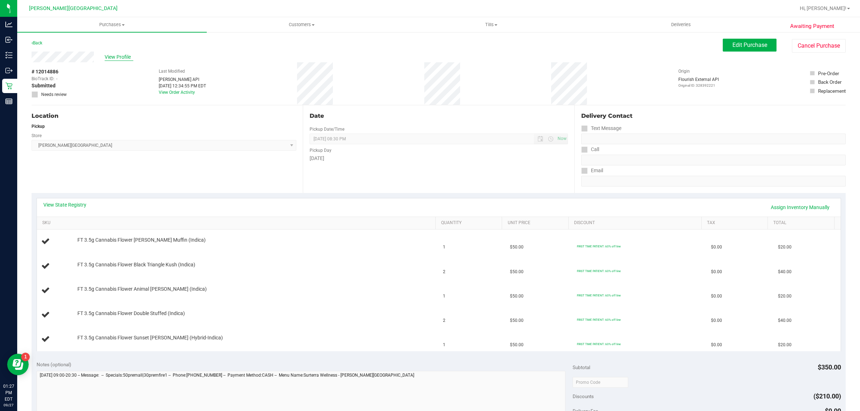
click at [113, 57] on span "View Profile" at bounding box center [119, 57] width 29 height 8
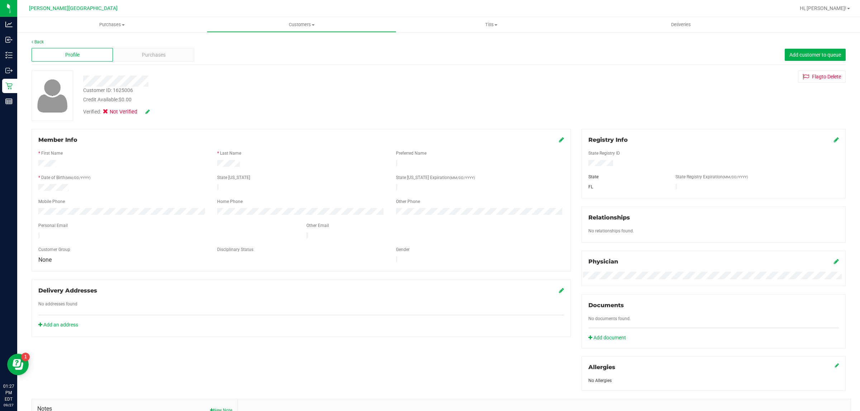
click at [122, 88] on div "Customer ID: 1625006" at bounding box center [108, 91] width 50 height 8
copy div "Customer ID: 1625006"
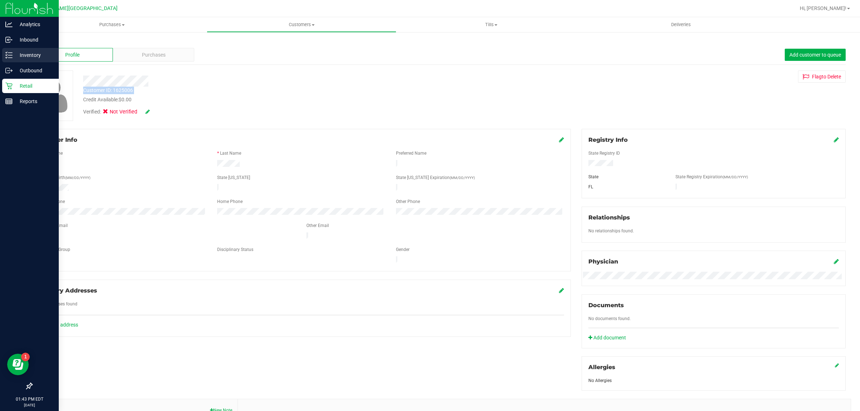
click at [19, 58] on p "Inventory" at bounding box center [34, 55] width 43 height 9
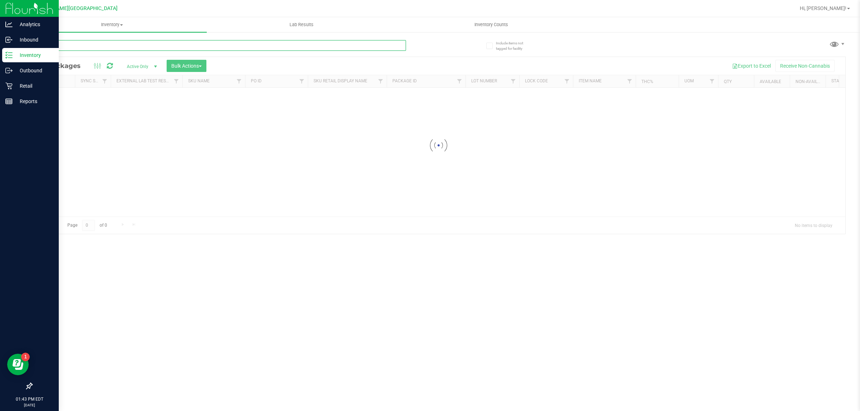
click at [127, 51] on input "text" at bounding box center [219, 45] width 374 height 11
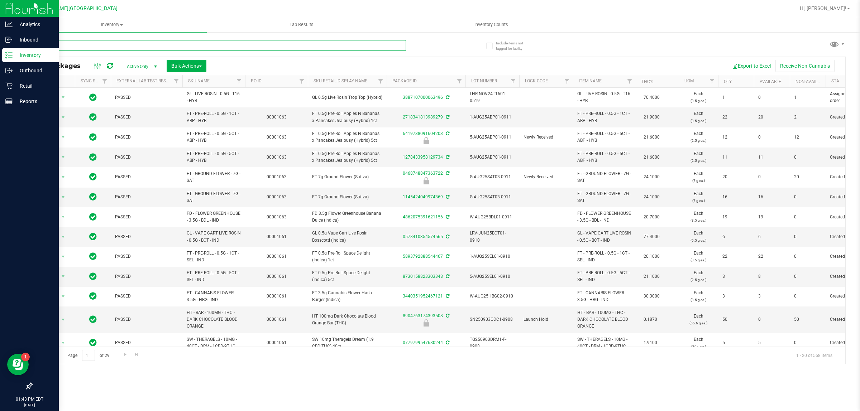
type input "rosin"
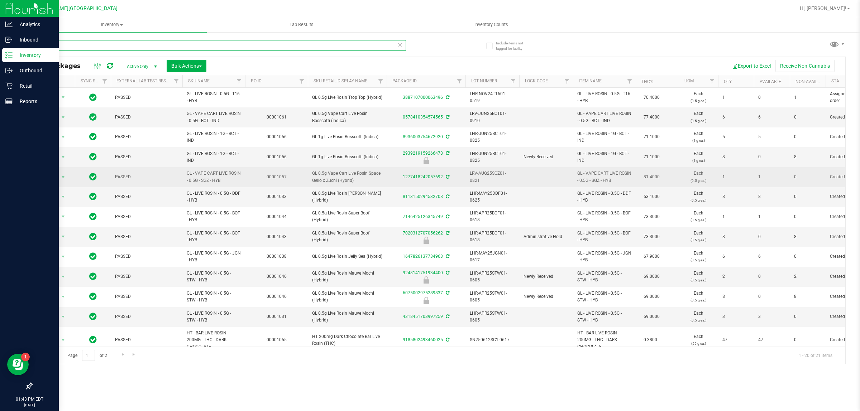
scroll to position [45, 0]
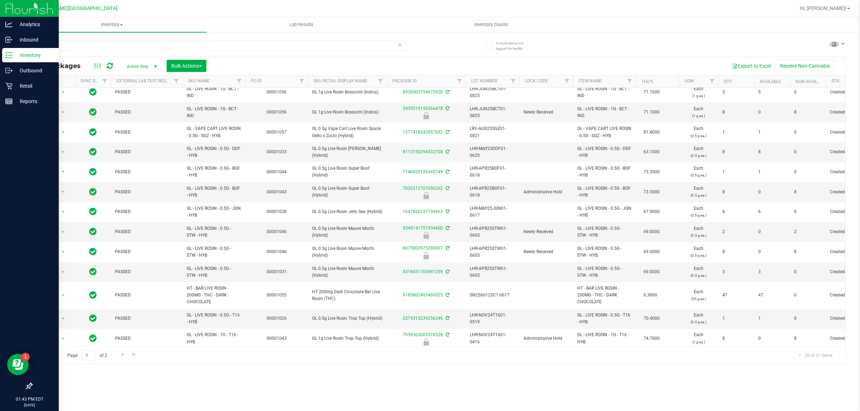
click at [138, 63] on span "Active Only" at bounding box center [140, 67] width 39 height 10
click at [139, 102] on li "Locked" at bounding box center [140, 100] width 39 height 11
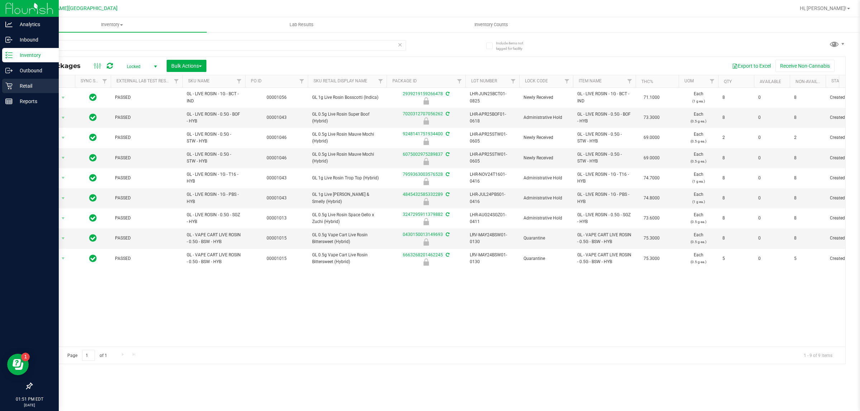
click at [34, 88] on p "Retail" at bounding box center [34, 86] width 43 height 9
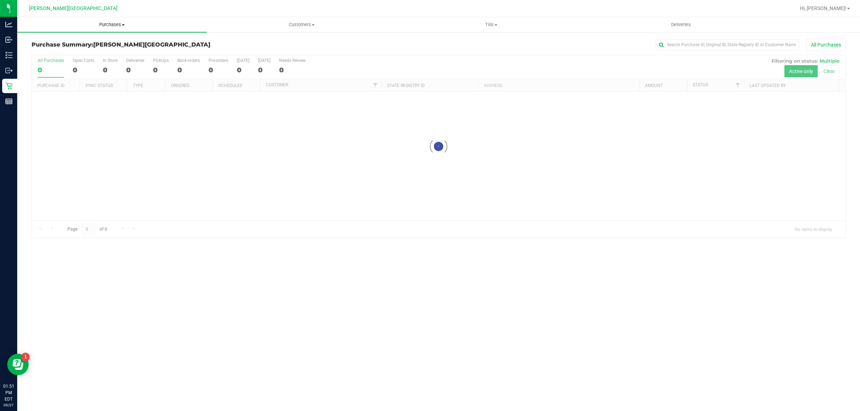
click at [107, 24] on span "Purchases" at bounding box center [112, 25] width 190 height 6
click at [65, 52] on li "Fulfillment" at bounding box center [112, 52] width 190 height 9
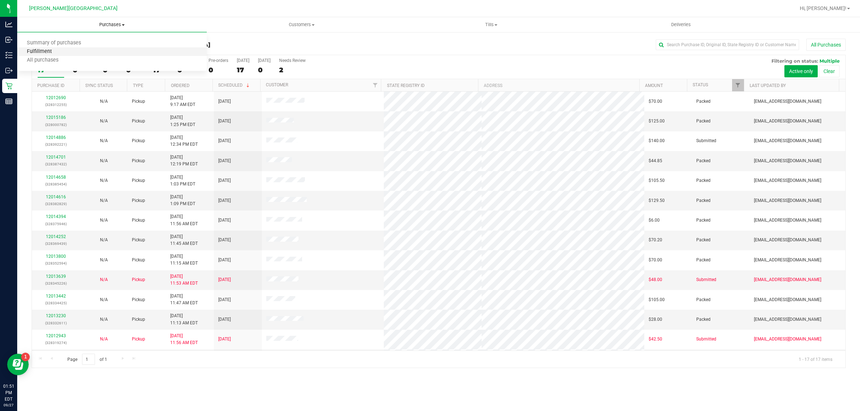
click at [45, 49] on span "Fulfillment" at bounding box center [39, 52] width 44 height 6
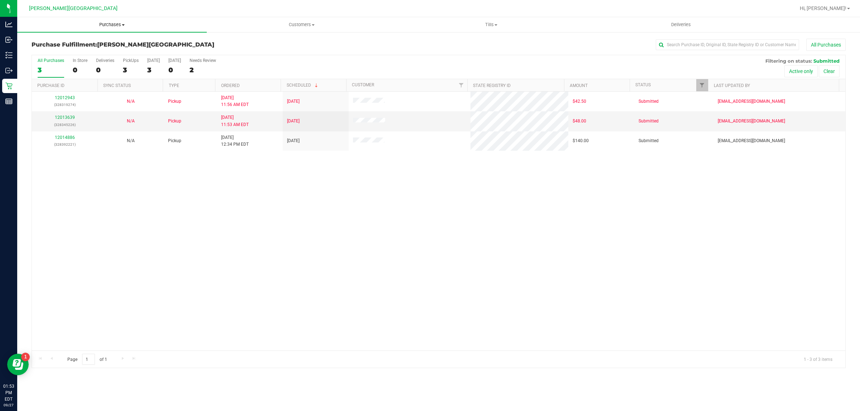
click at [110, 22] on span "Purchases" at bounding box center [112, 25] width 190 height 6
click at [42, 50] on span "Fulfillment" at bounding box center [39, 52] width 44 height 6
click at [108, 28] on uib-tab-heading "Purchases Summary of purchases Fulfillment All purchases" at bounding box center [112, 24] width 190 height 15
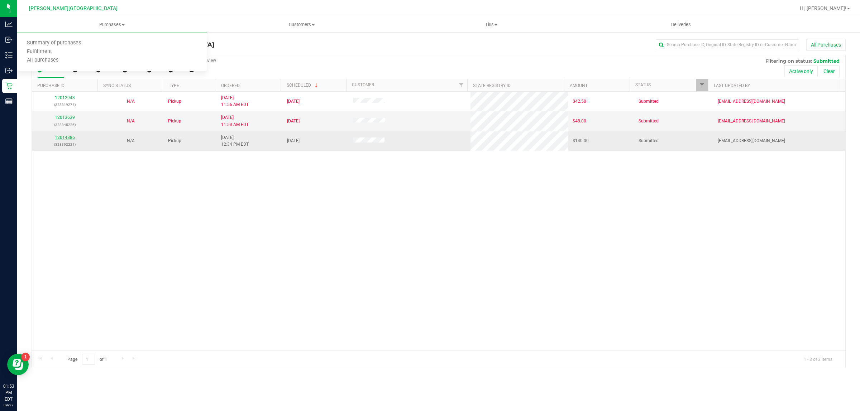
click at [59, 139] on link "12014886" at bounding box center [65, 137] width 20 height 5
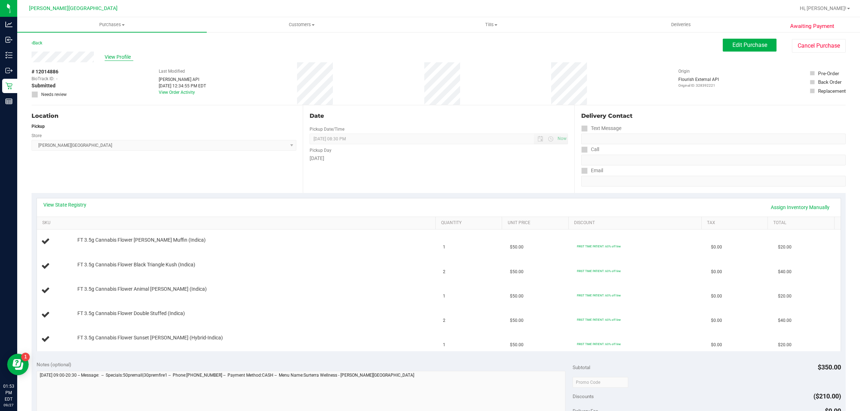
click at [121, 55] on span "View Profile" at bounding box center [119, 57] width 29 height 8
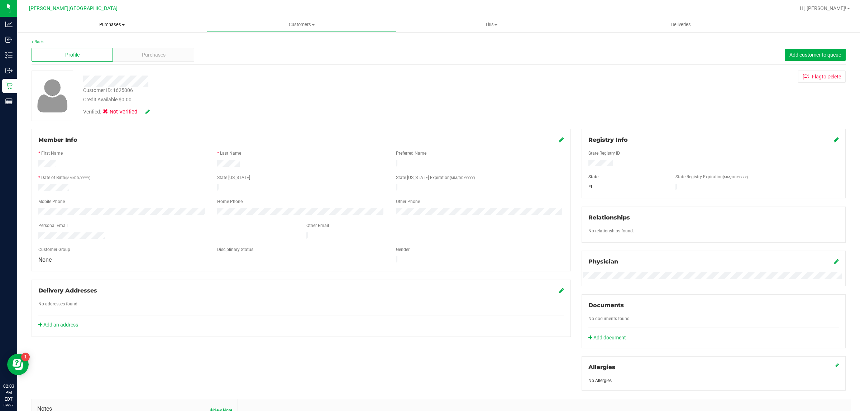
click at [105, 24] on span "Purchases" at bounding box center [112, 25] width 190 height 6
click at [75, 49] on li "Fulfillment" at bounding box center [112, 52] width 190 height 9
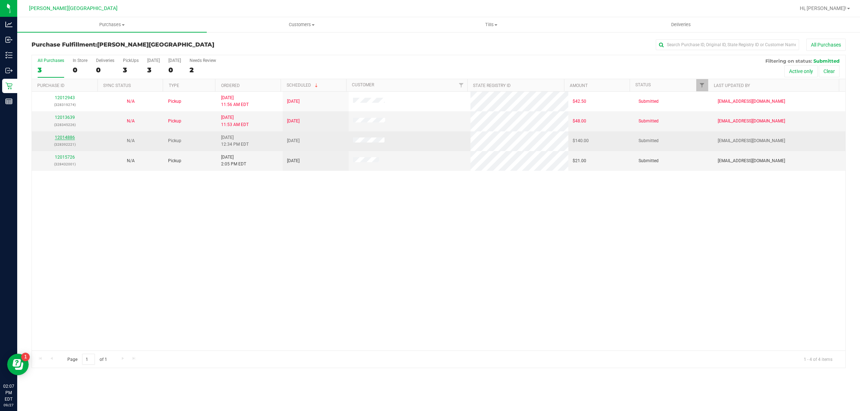
click at [65, 138] on link "12014886" at bounding box center [65, 137] width 20 height 5
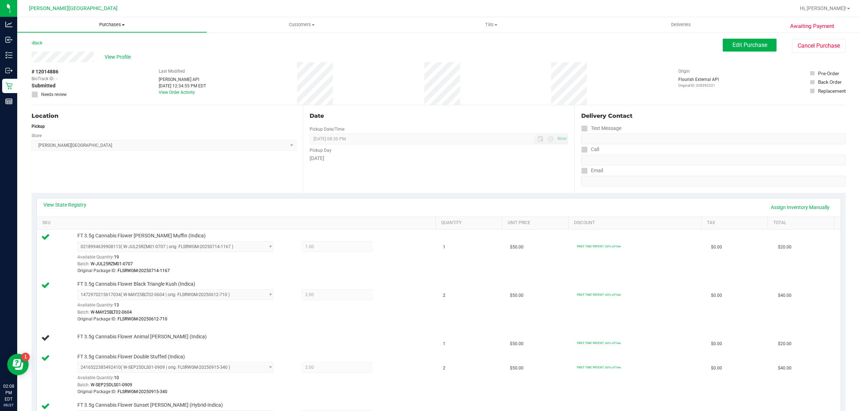
click at [106, 26] on span "Purchases" at bounding box center [112, 25] width 190 height 6
click at [75, 49] on li "Fulfillment" at bounding box center [112, 52] width 190 height 9
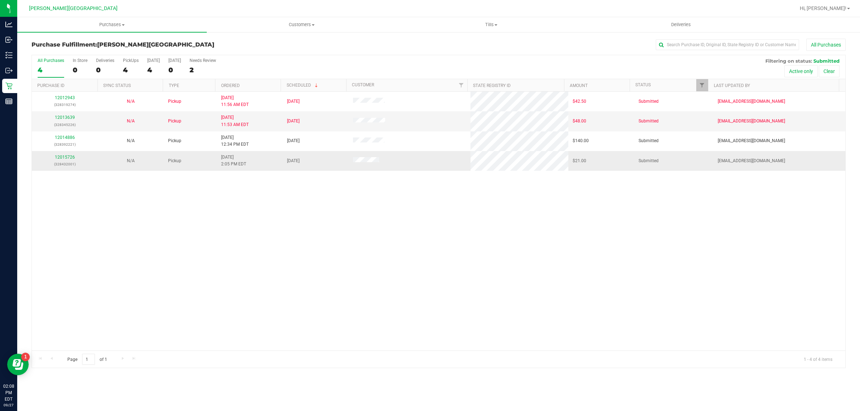
click at [64, 155] on div "12015726 (328432001)" at bounding box center [64, 161] width 57 height 14
click at [62, 156] on link "12015726" at bounding box center [65, 157] width 20 height 5
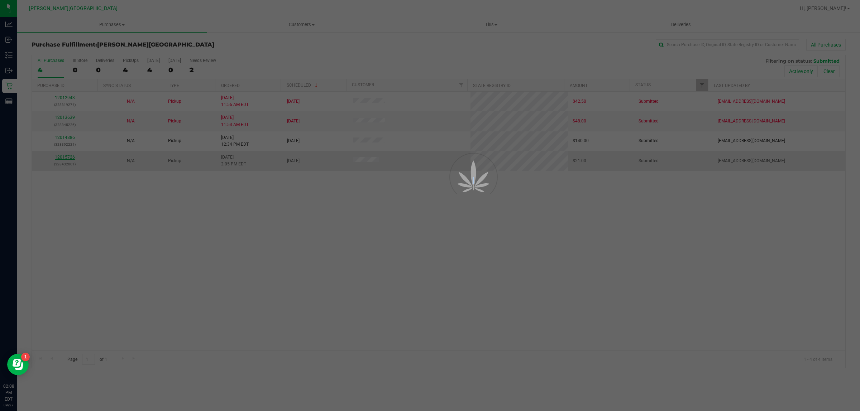
click at [62, 156] on div at bounding box center [430, 205] width 860 height 411
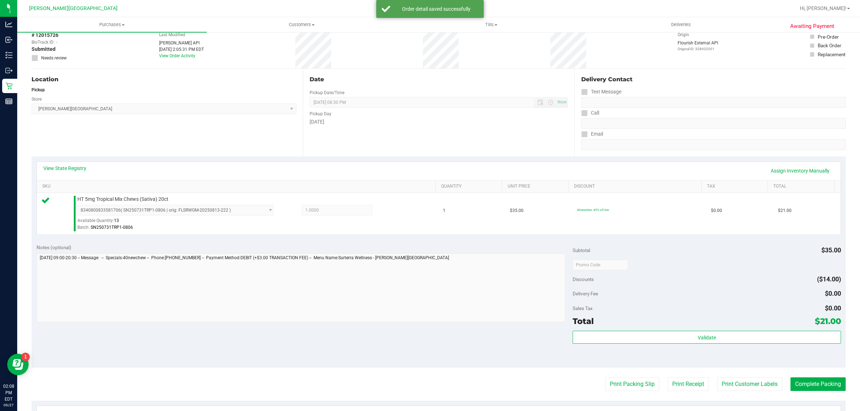
scroll to position [174, 0]
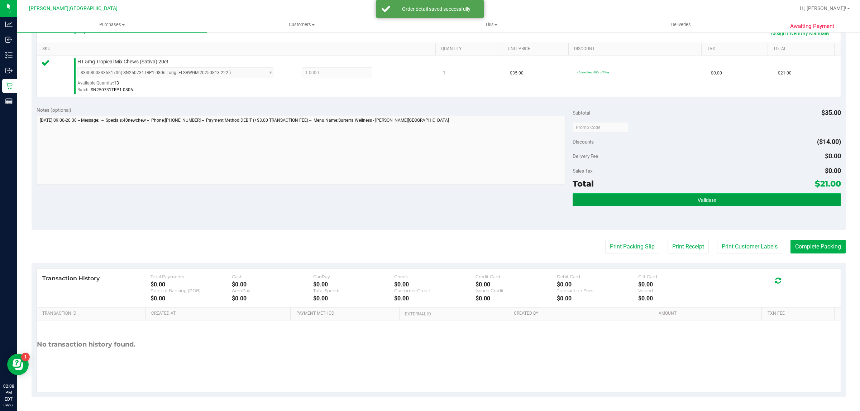
click at [698, 203] on span "Validate" at bounding box center [707, 200] width 18 height 6
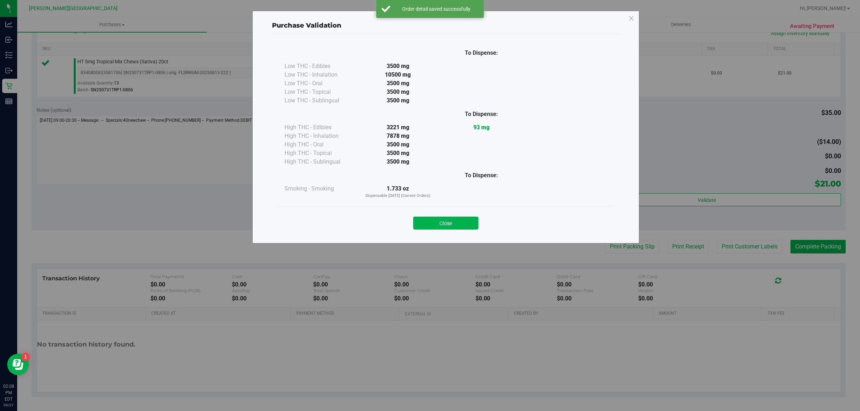
click at [474, 215] on div "Close" at bounding box center [446, 221] width 326 height 18
click at [473, 220] on button "Close" at bounding box center [445, 223] width 65 height 13
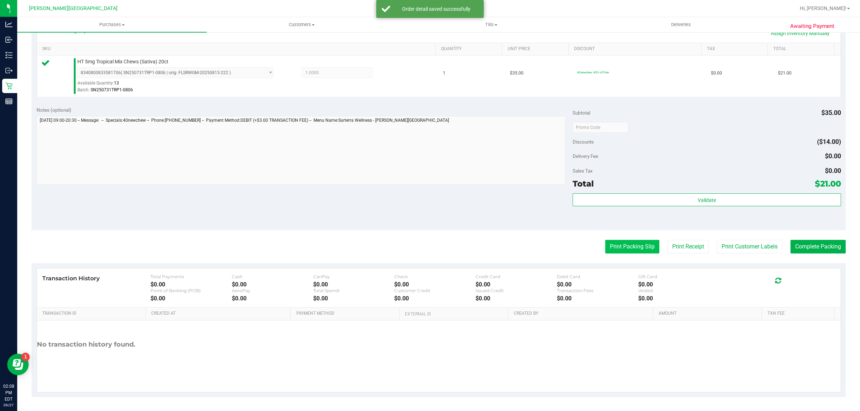
click at [625, 249] on button "Print Packing Slip" at bounding box center [632, 247] width 54 height 14
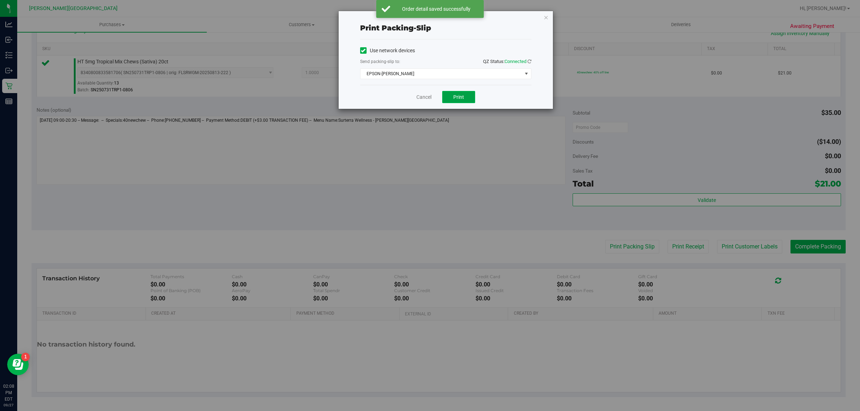
click at [472, 95] on button "Print" at bounding box center [458, 97] width 33 height 12
drag, startPoint x: 544, startPoint y: 19, endPoint x: 553, endPoint y: 21, distance: 9.6
click at [544, 19] on icon "button" at bounding box center [546, 17] width 5 height 9
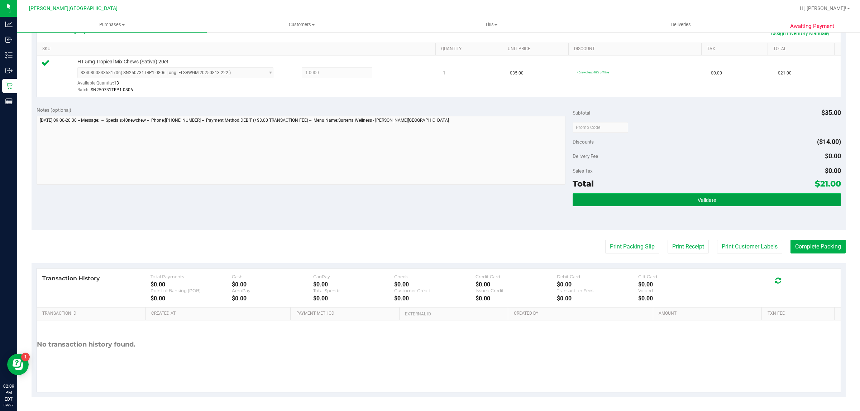
click at [715, 199] on button "Validate" at bounding box center [707, 200] width 268 height 13
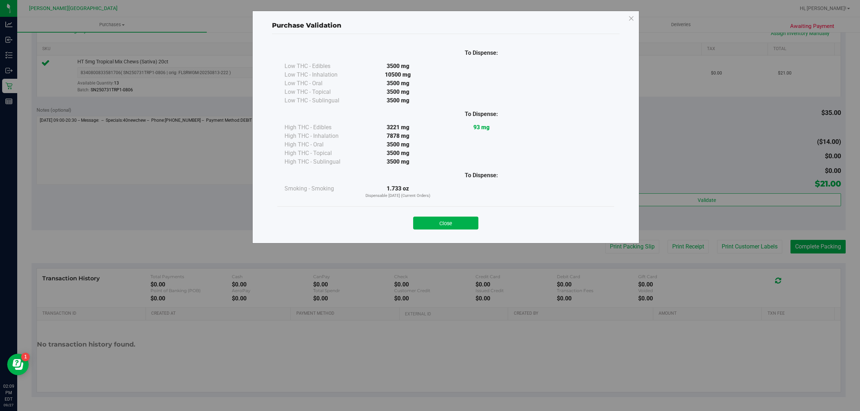
click at [453, 219] on button "Close" at bounding box center [445, 223] width 65 height 13
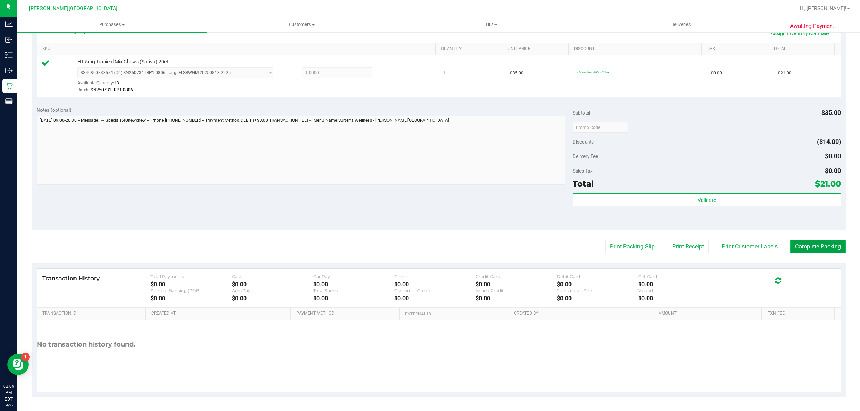
click at [803, 246] on button "Complete Packing" at bounding box center [818, 247] width 55 height 14
